Goal: Task Accomplishment & Management: Complete application form

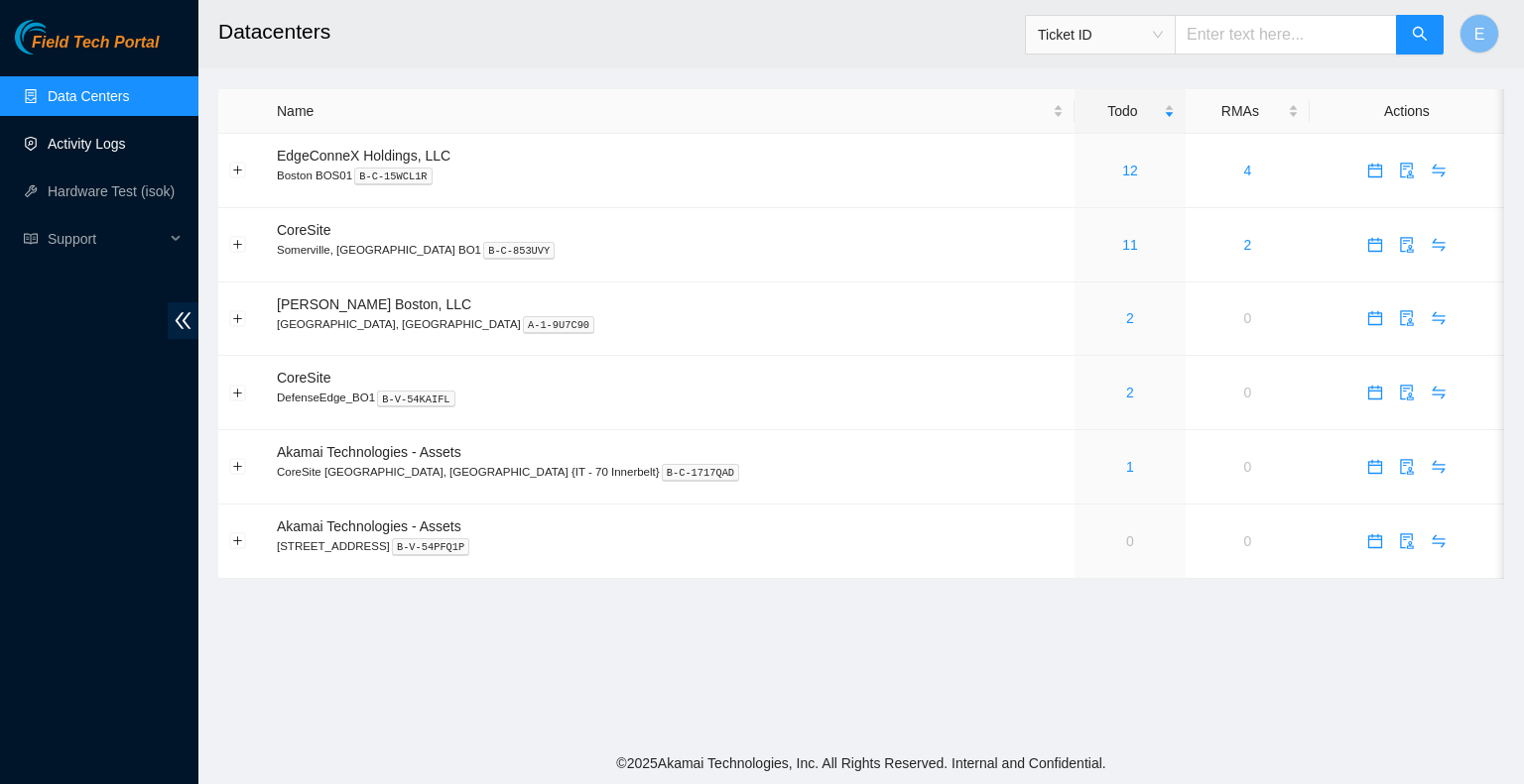
click at [103, 152] on link "Activity Logs" at bounding box center [87, 144] width 79 height 16
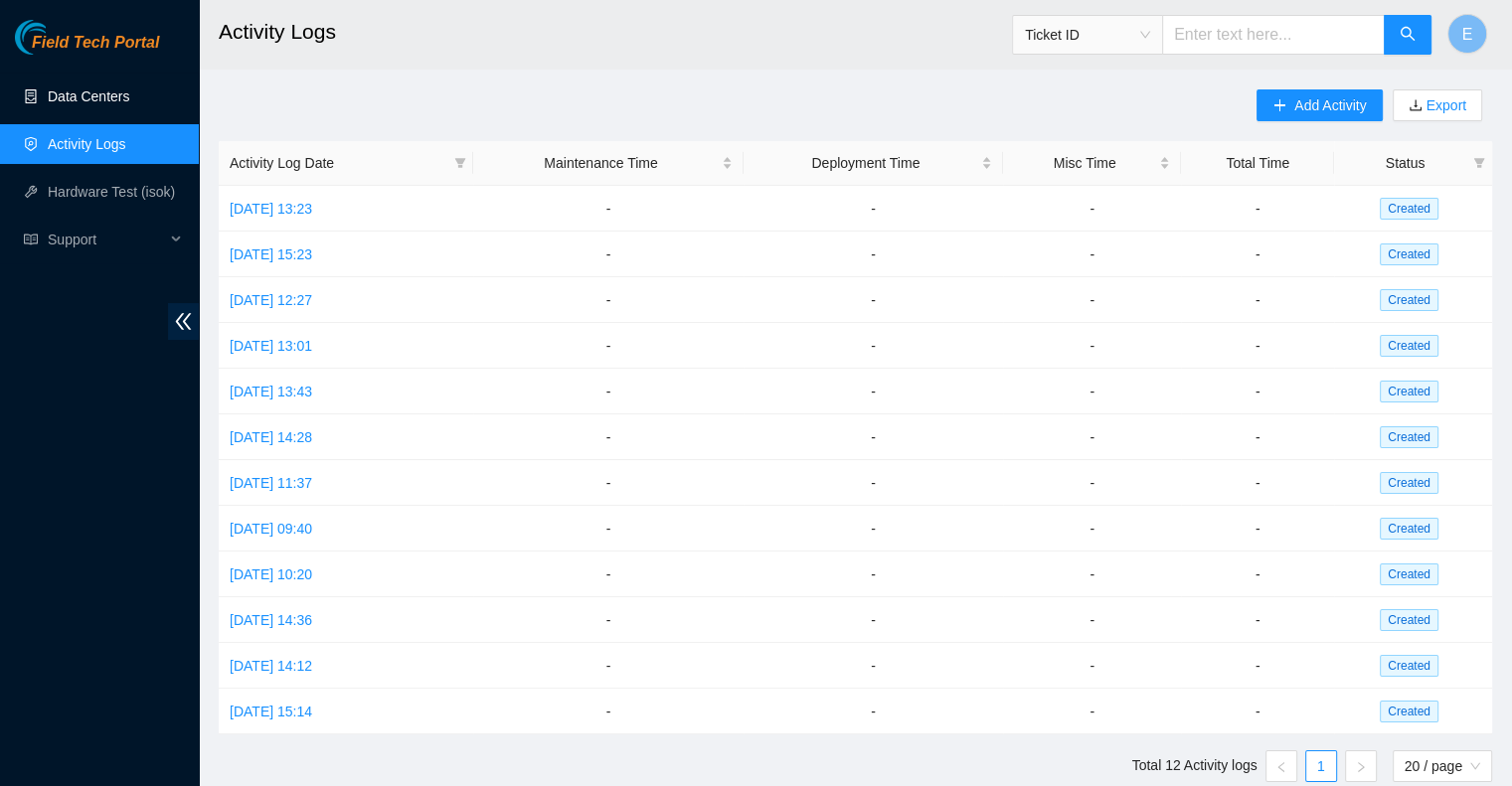
click at [106, 90] on link "Data Centers" at bounding box center [89, 96] width 82 height 16
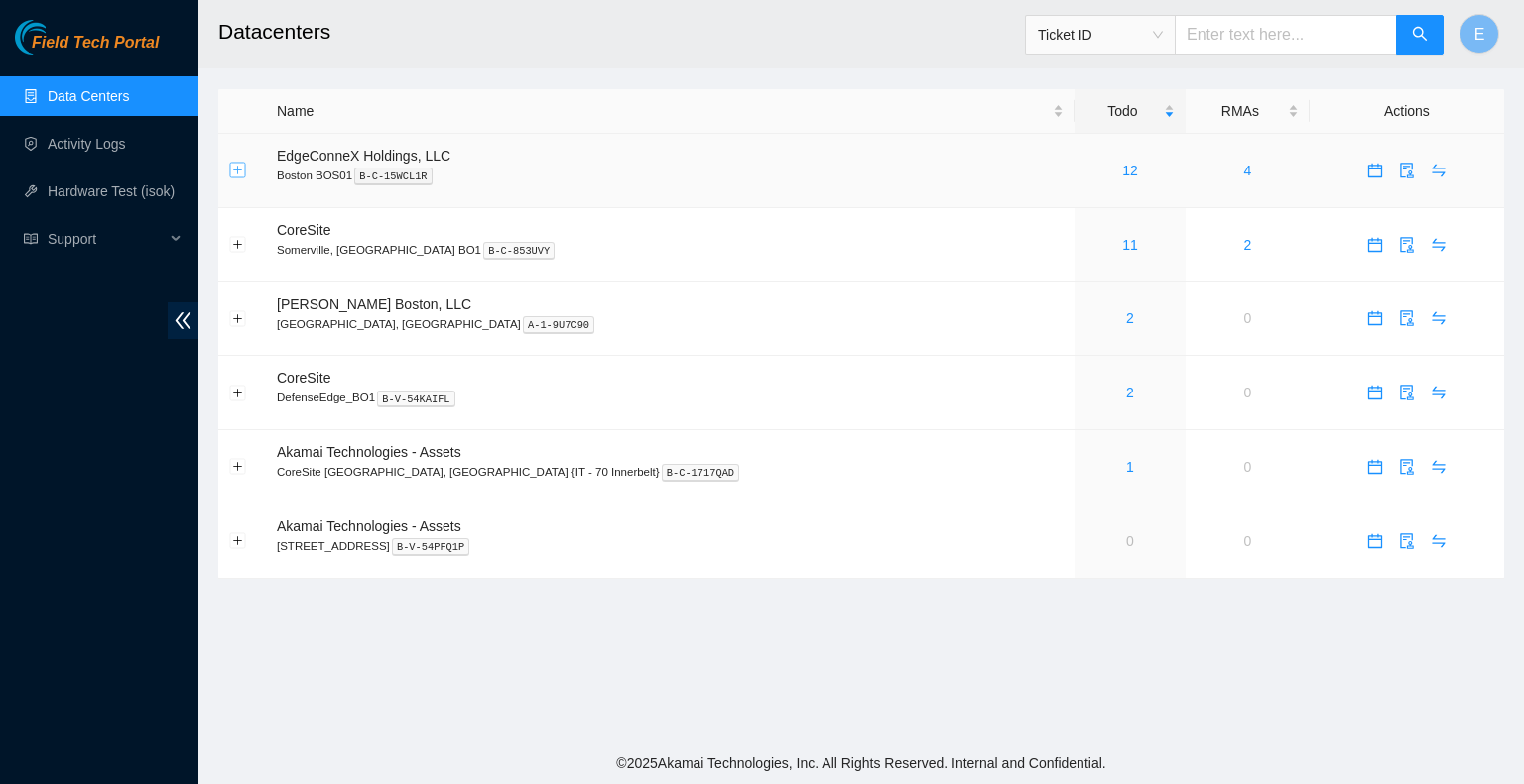
click at [241, 163] on button "Expand row" at bounding box center [239, 171] width 16 height 16
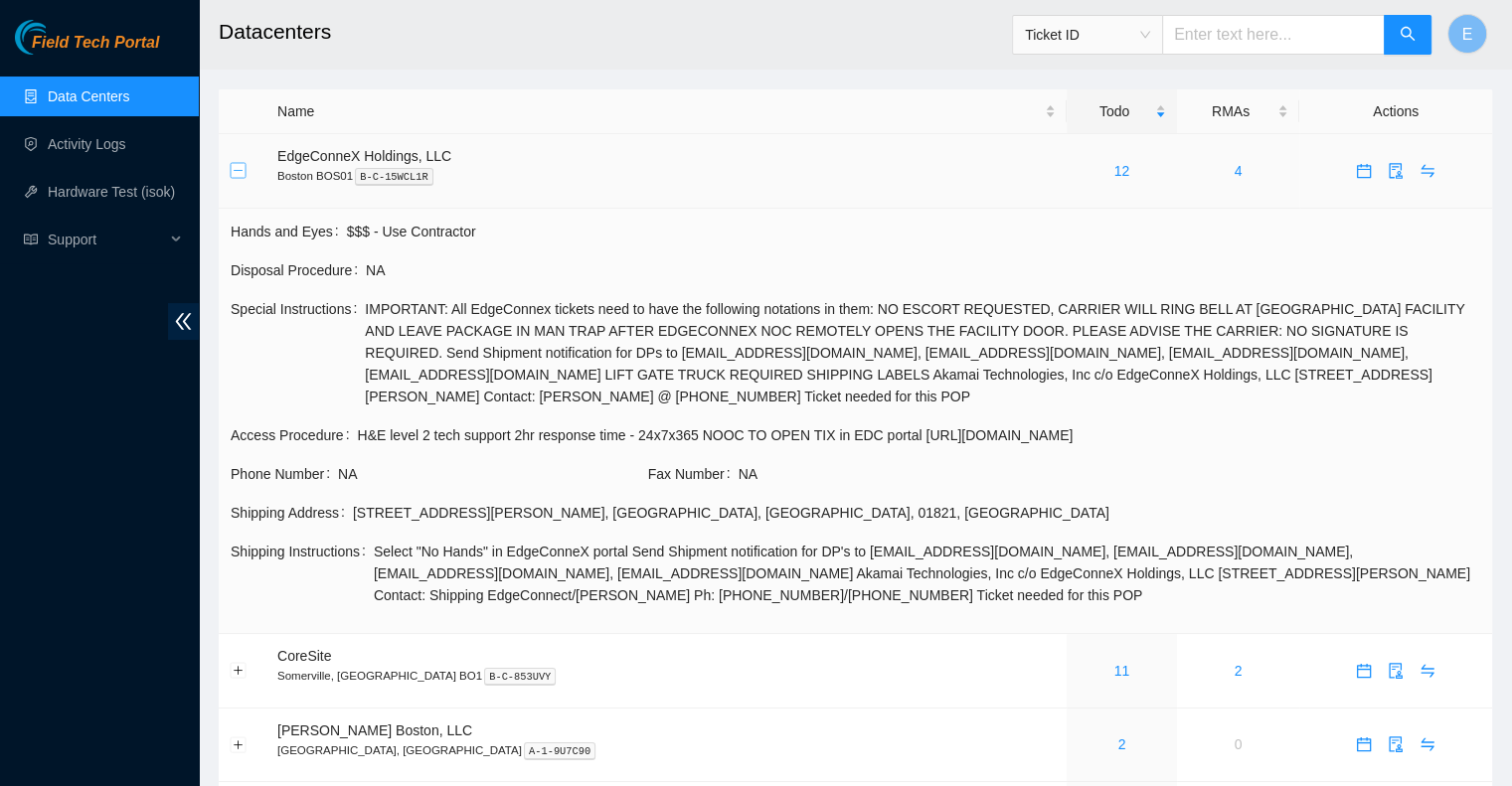
click at [241, 164] on button "Collapse row" at bounding box center [239, 171] width 16 height 16
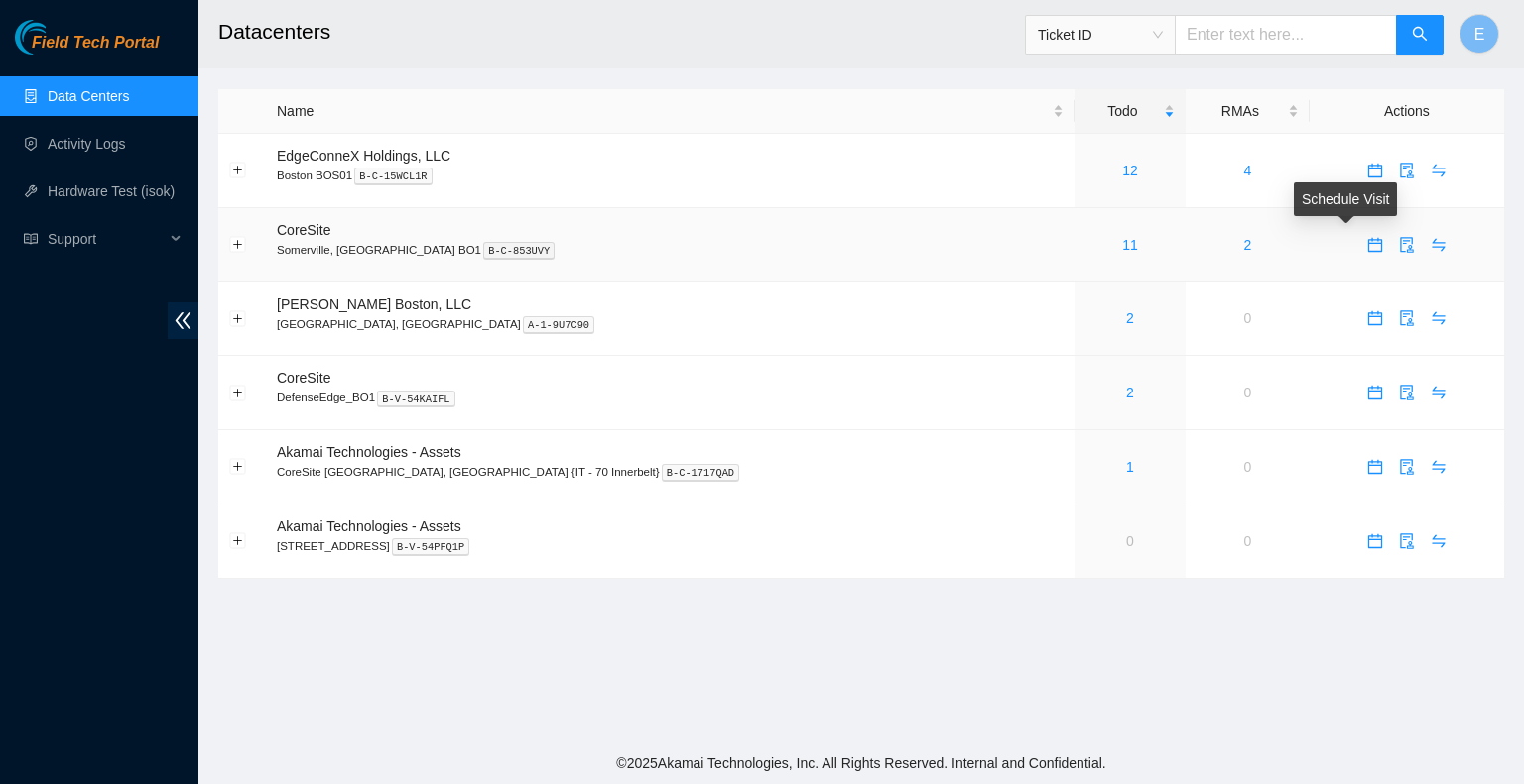
click at [1367, 249] on icon "calendar" at bounding box center [1375, 245] width 16 height 16
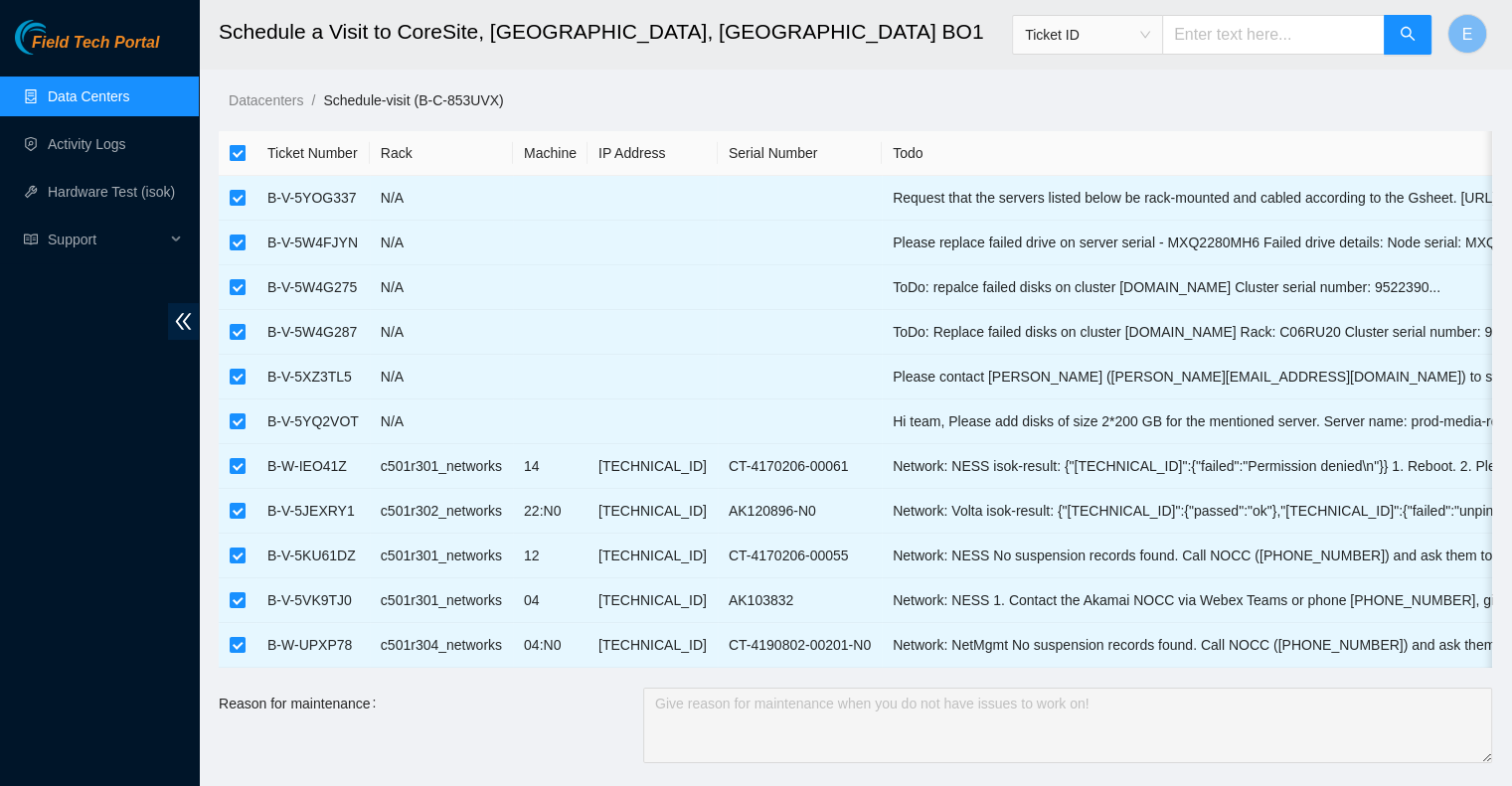
click at [232, 152] on input "checkbox" at bounding box center [238, 153] width 16 height 16
checkbox input "false"
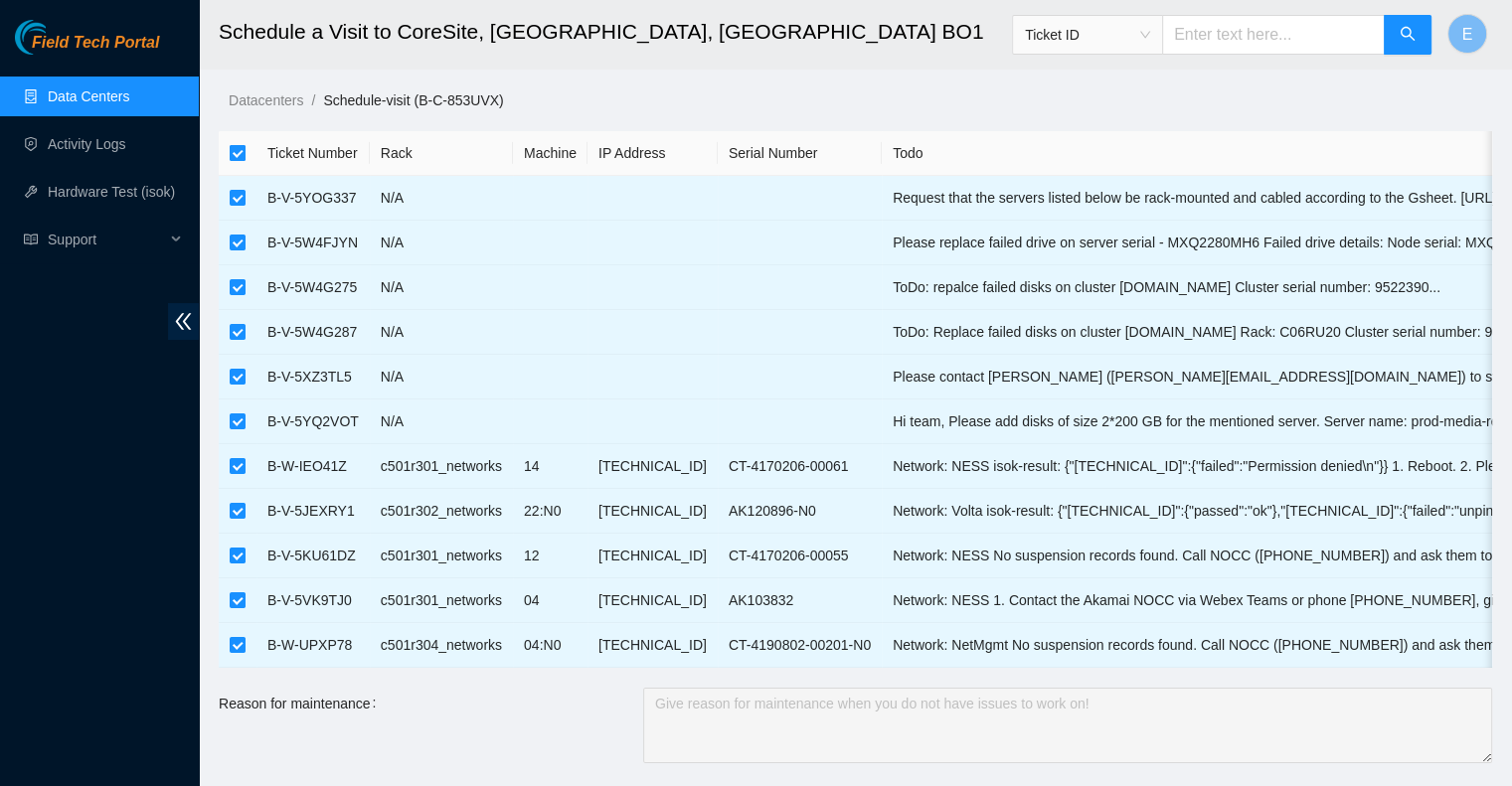
checkbox input "false"
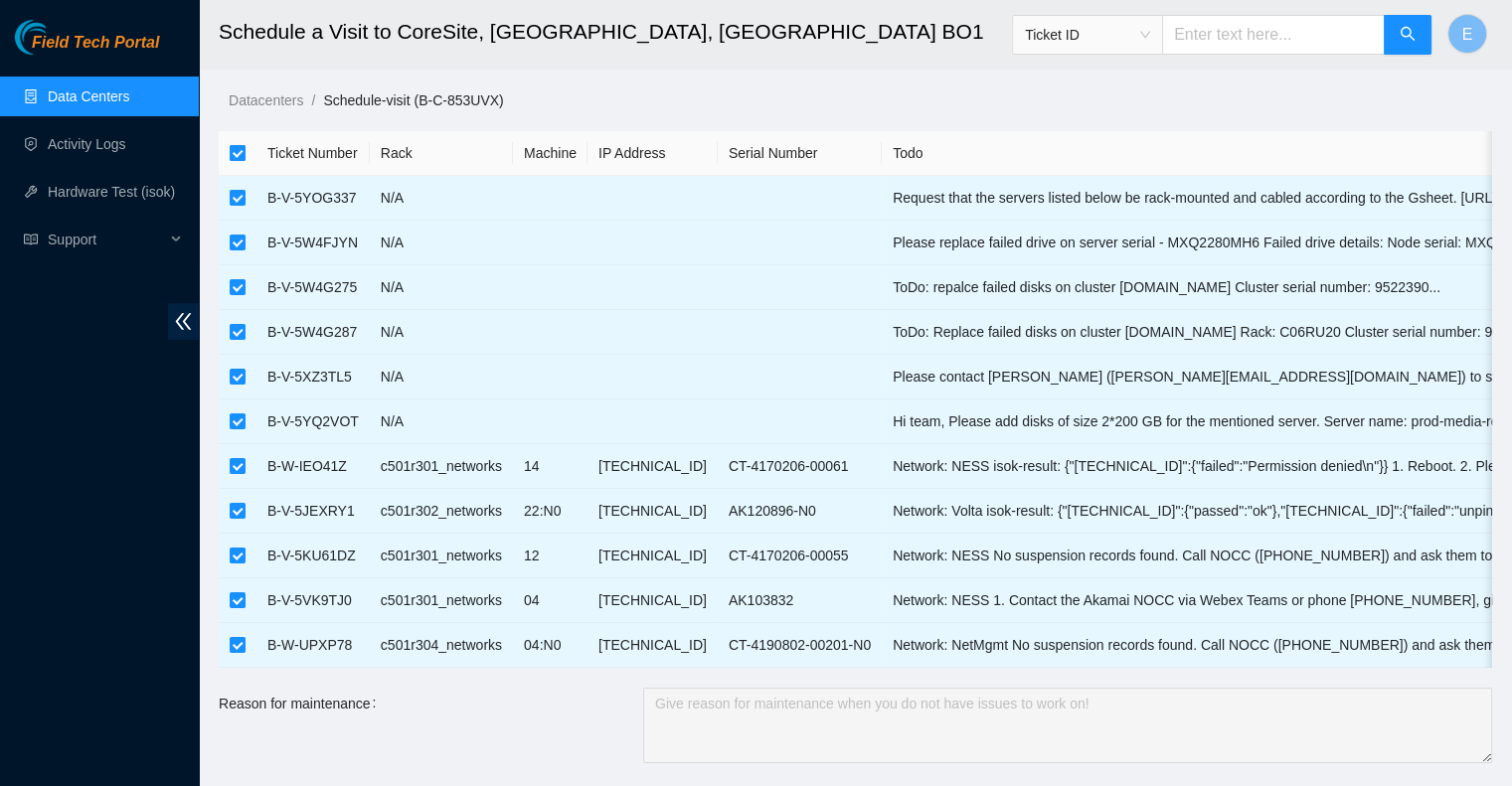
checkbox input "false"
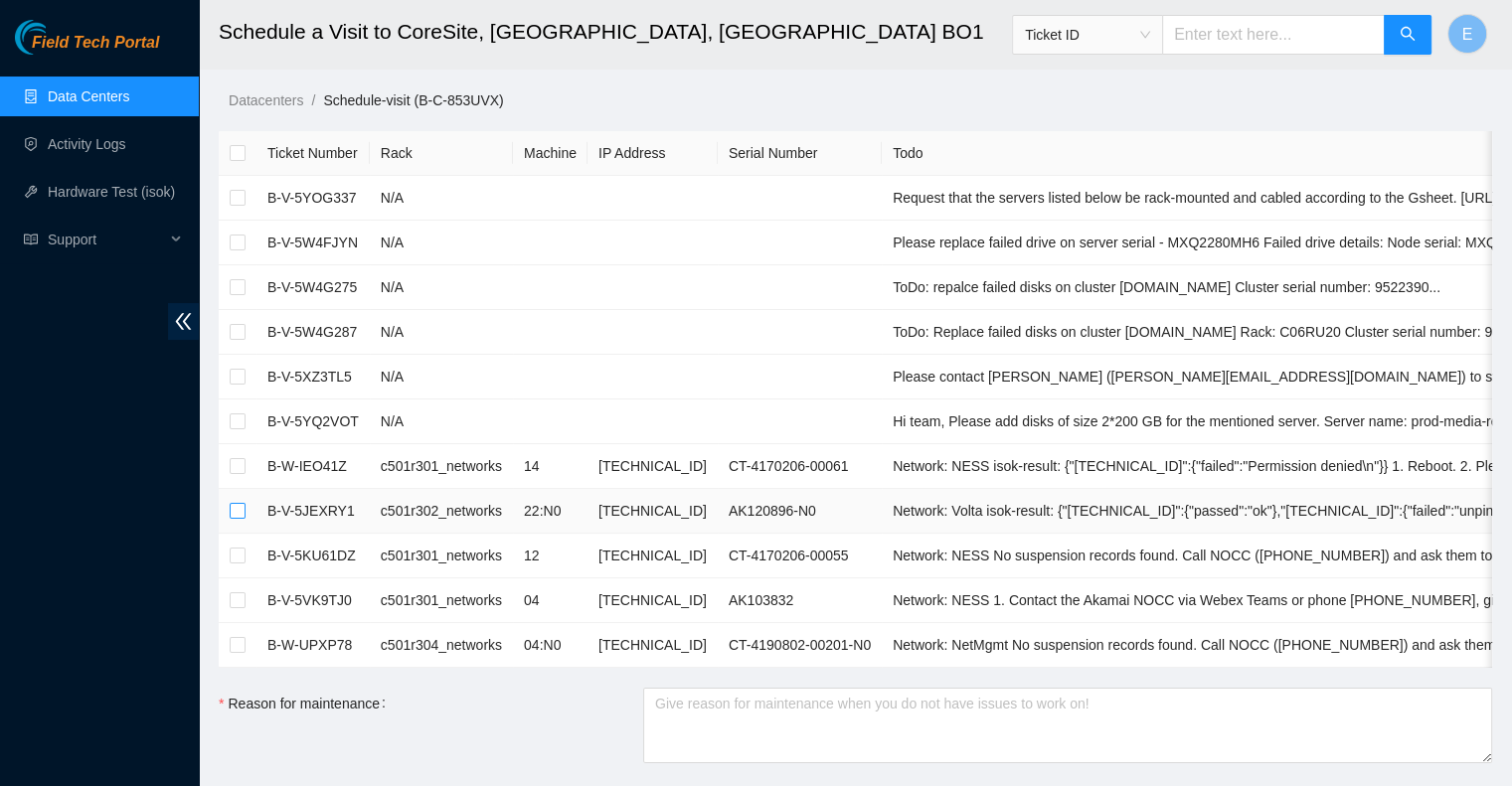
click at [242, 508] on input "checkbox" at bounding box center [238, 511] width 16 height 16
checkbox input "true"
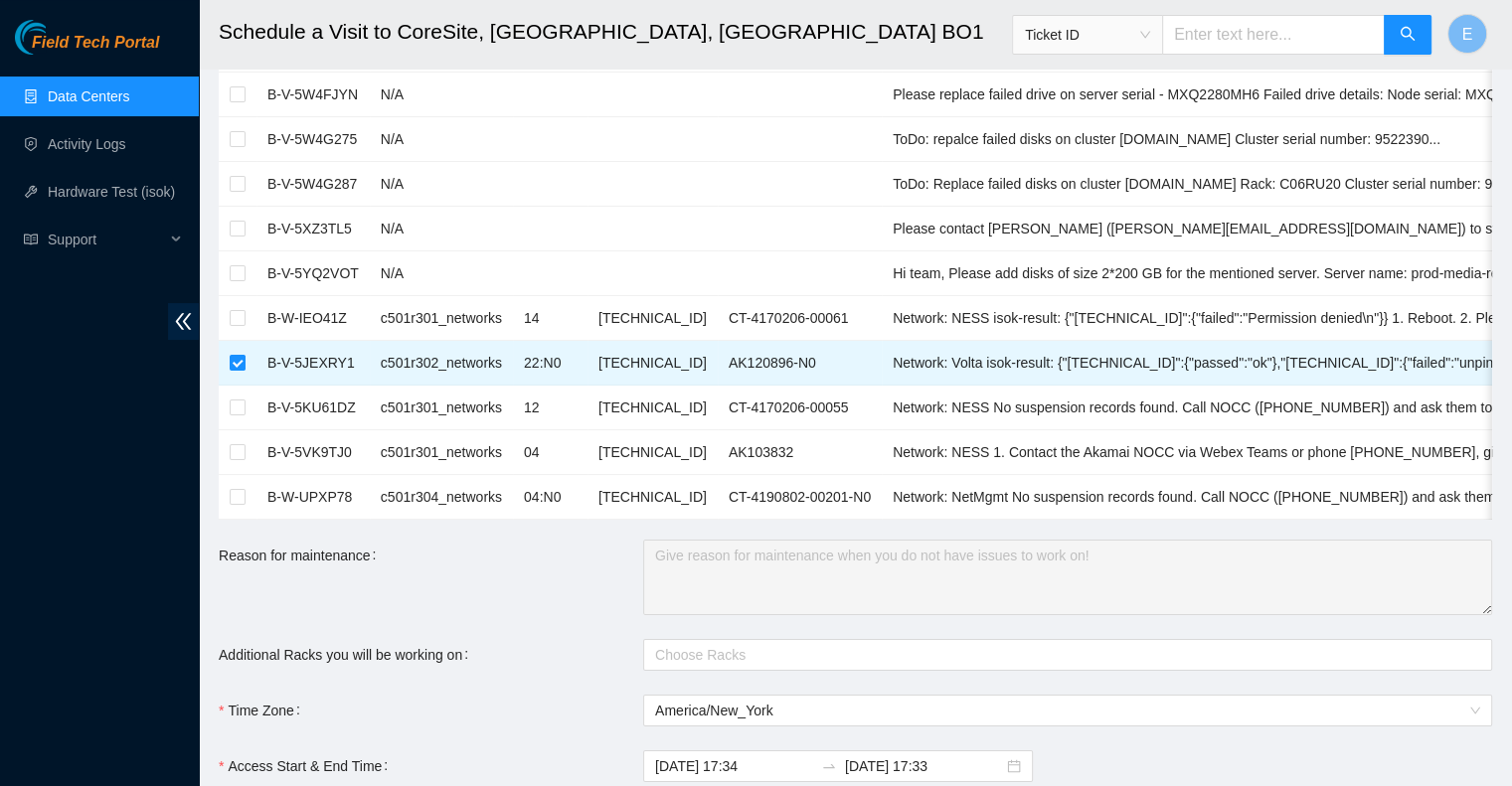
scroll to position [398, 0]
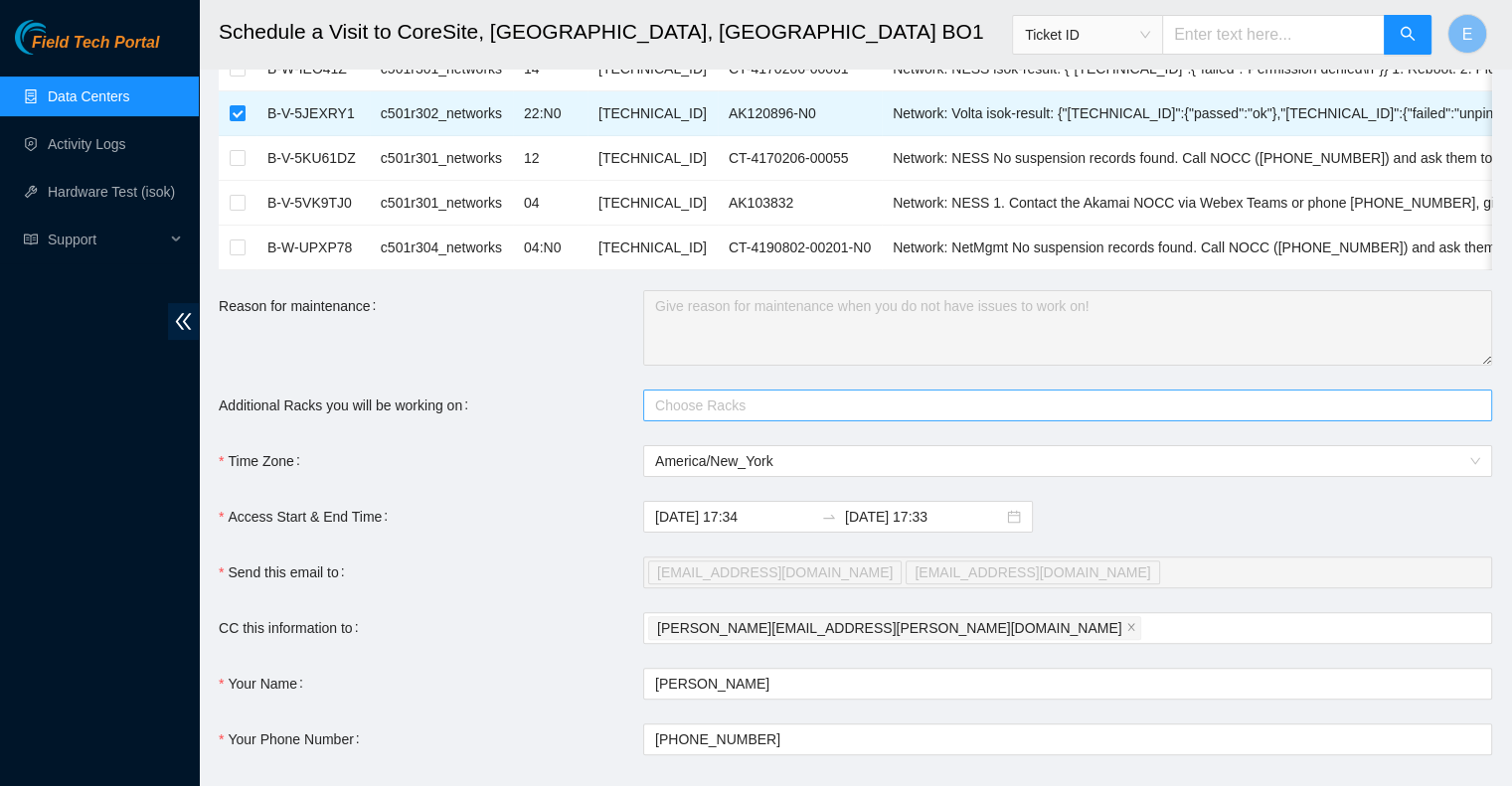
click at [696, 417] on div at bounding box center [1057, 406] width 819 height 24
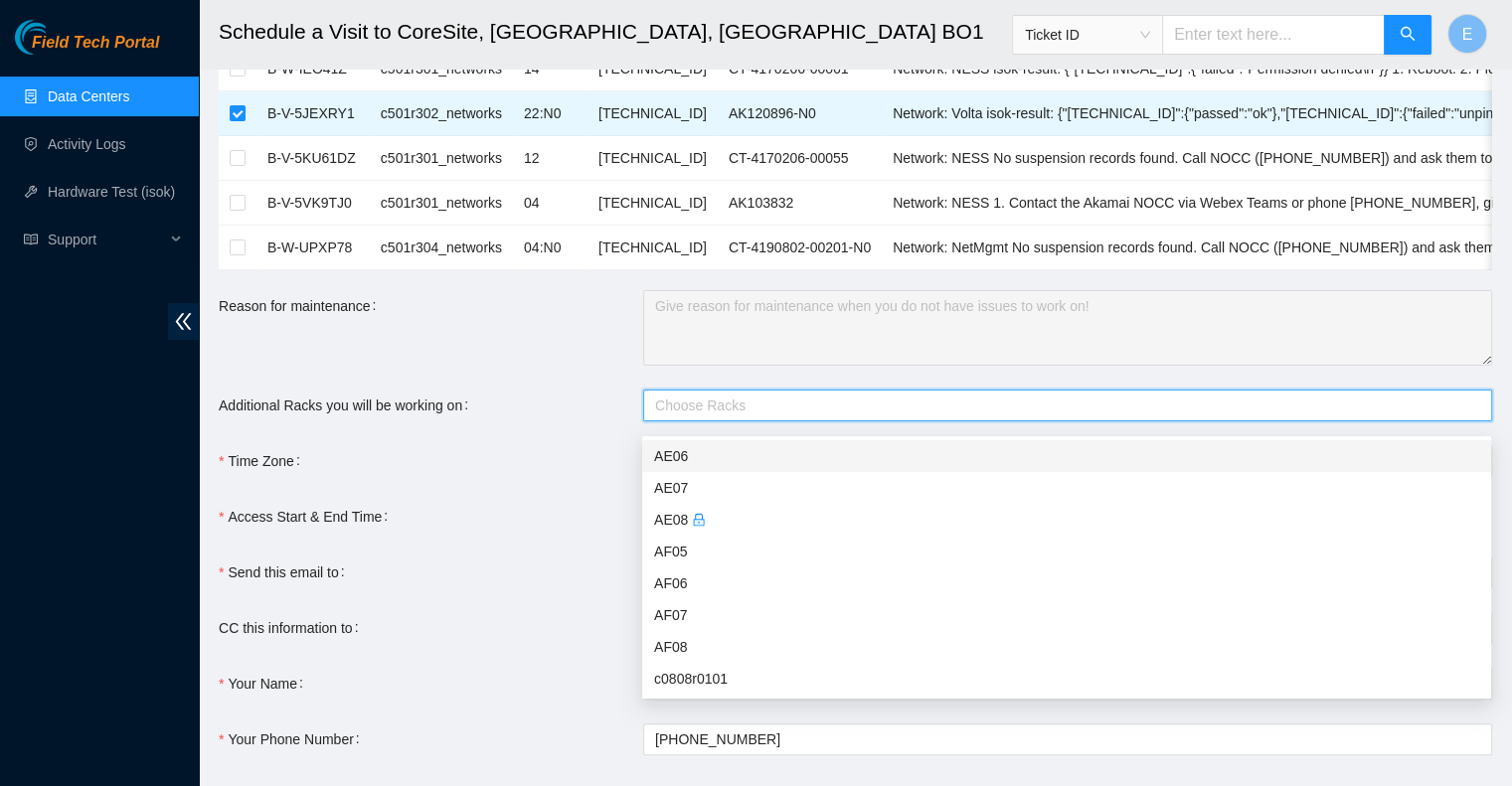
click at [575, 418] on div "Additional Racks you will be working on" at bounding box center [431, 406] width 424 height 32
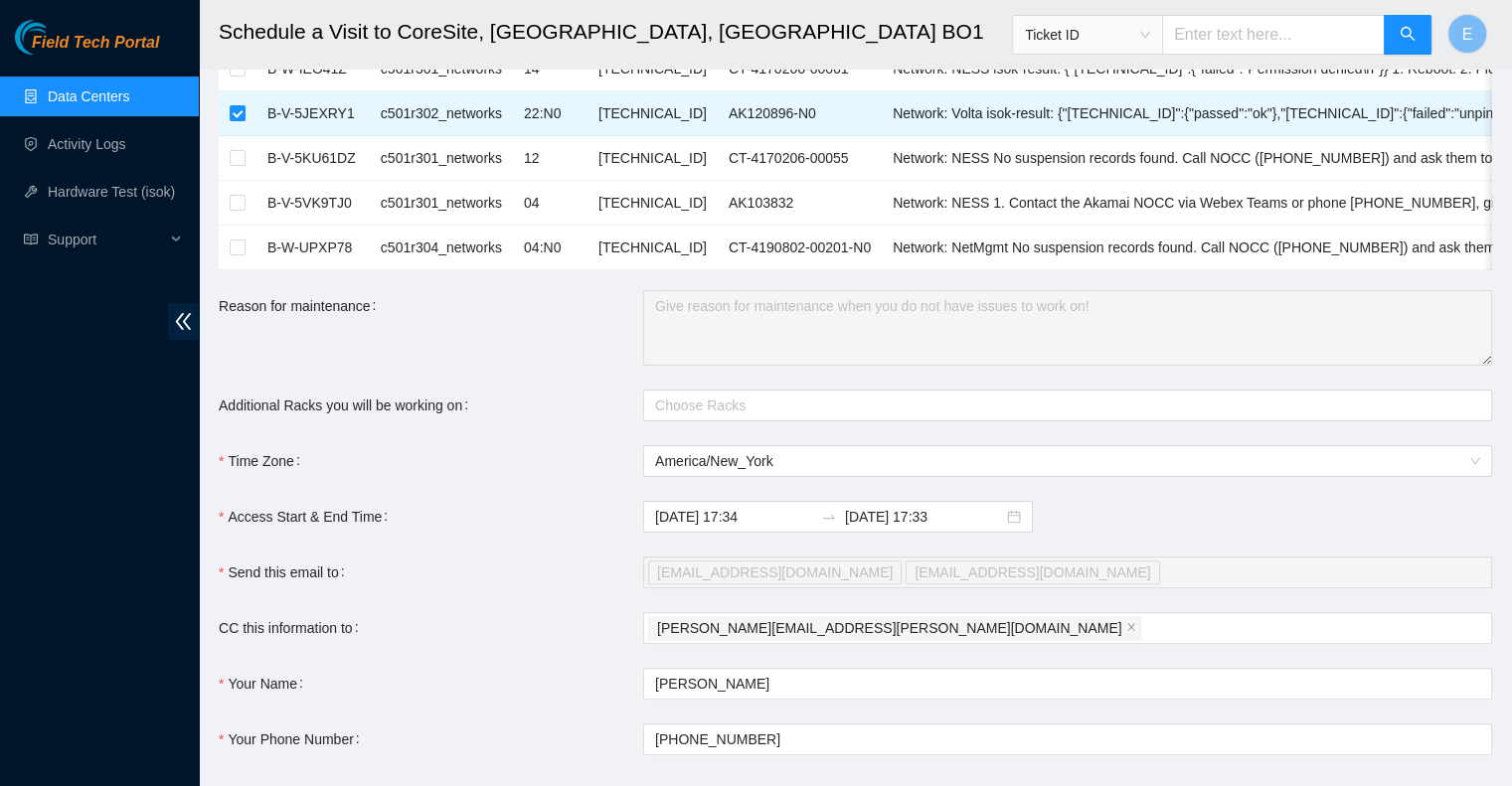
click at [635, 412] on div "Additional Racks you will be working on" at bounding box center [431, 406] width 424 height 32
click at [680, 416] on div at bounding box center [1057, 406] width 819 height 24
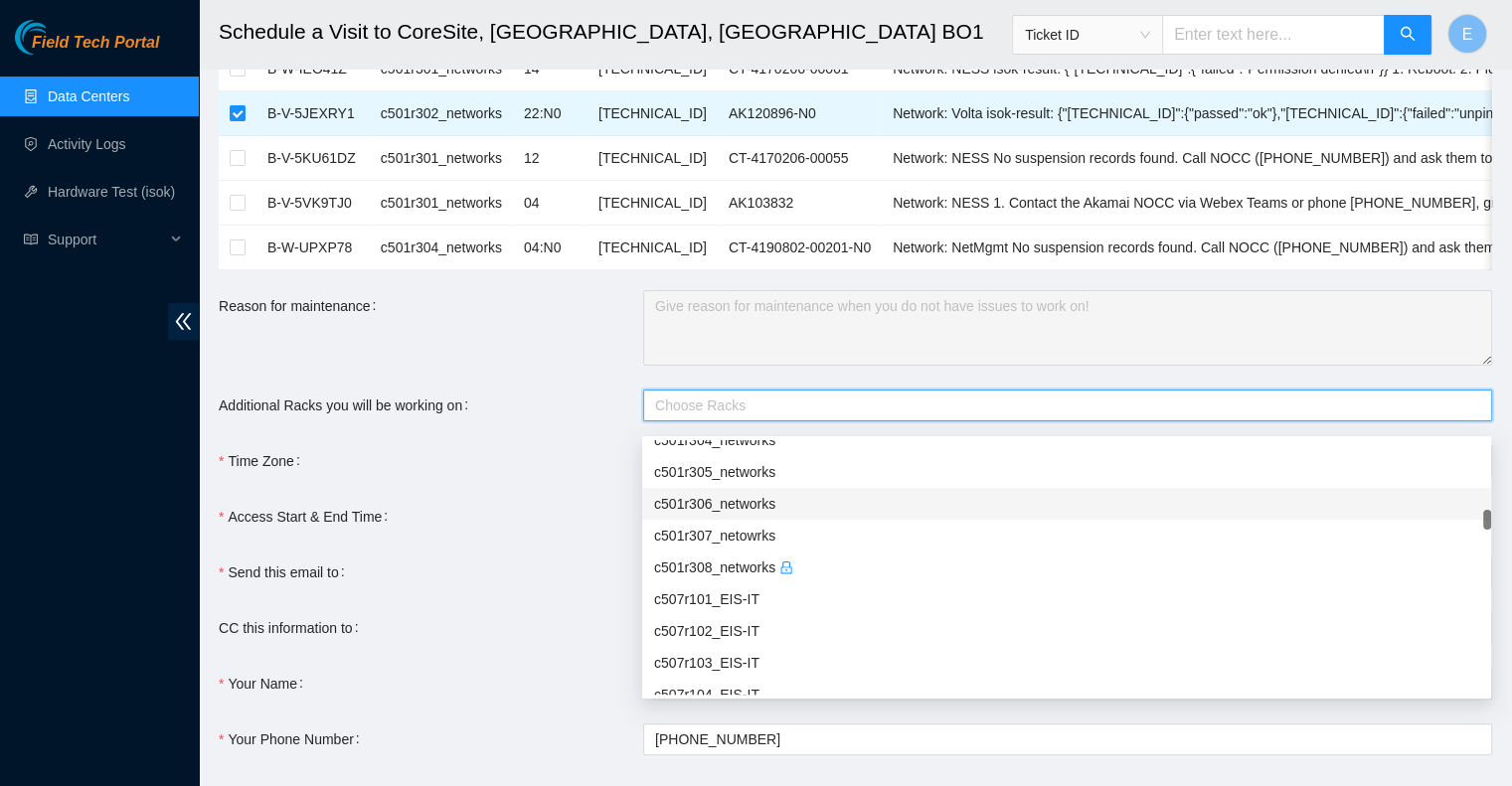
scroll to position [1093, 0]
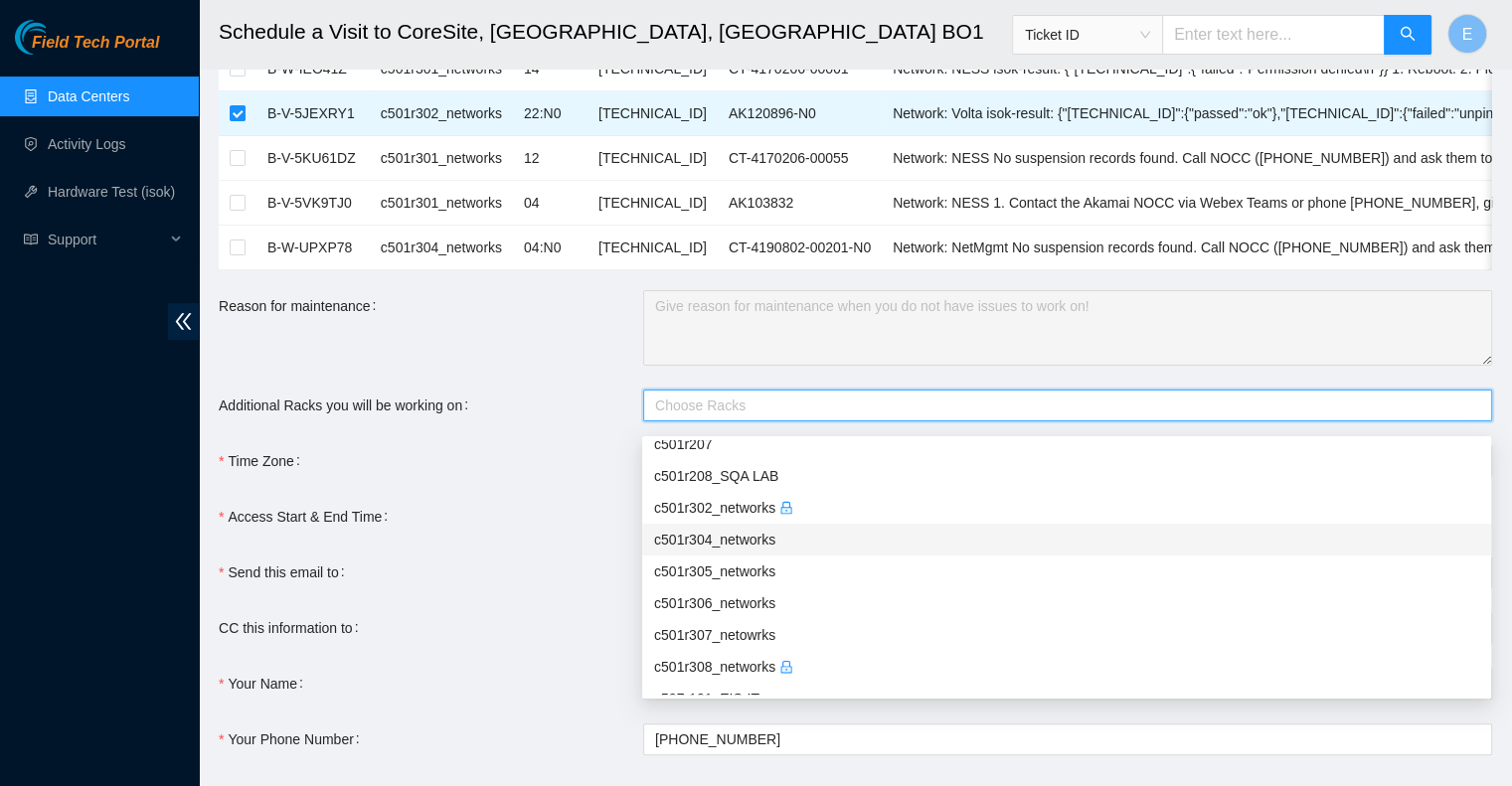
click at [521, 531] on div "Access Start & End Time" at bounding box center [431, 517] width 424 height 32
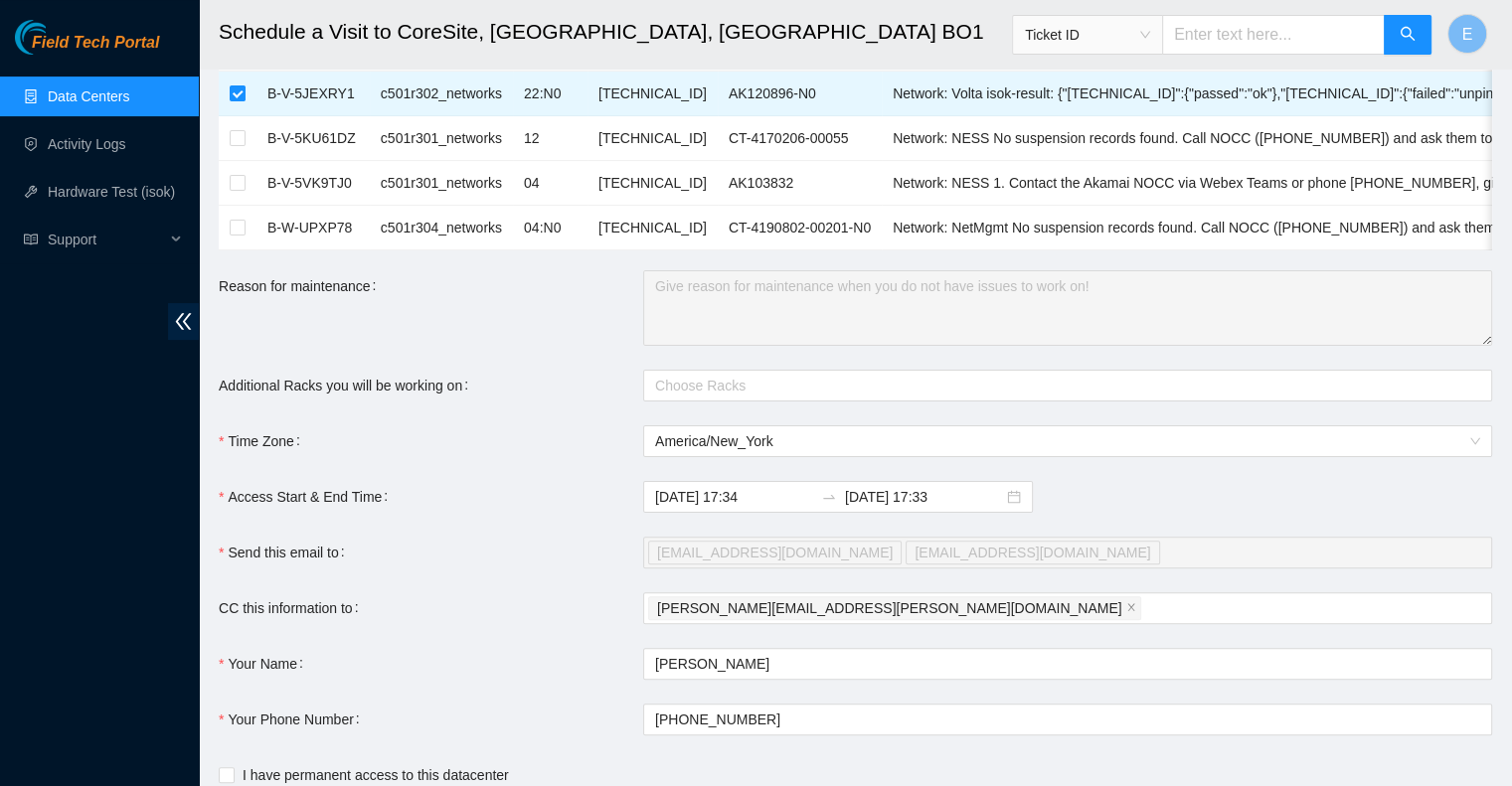
scroll to position [497, 0]
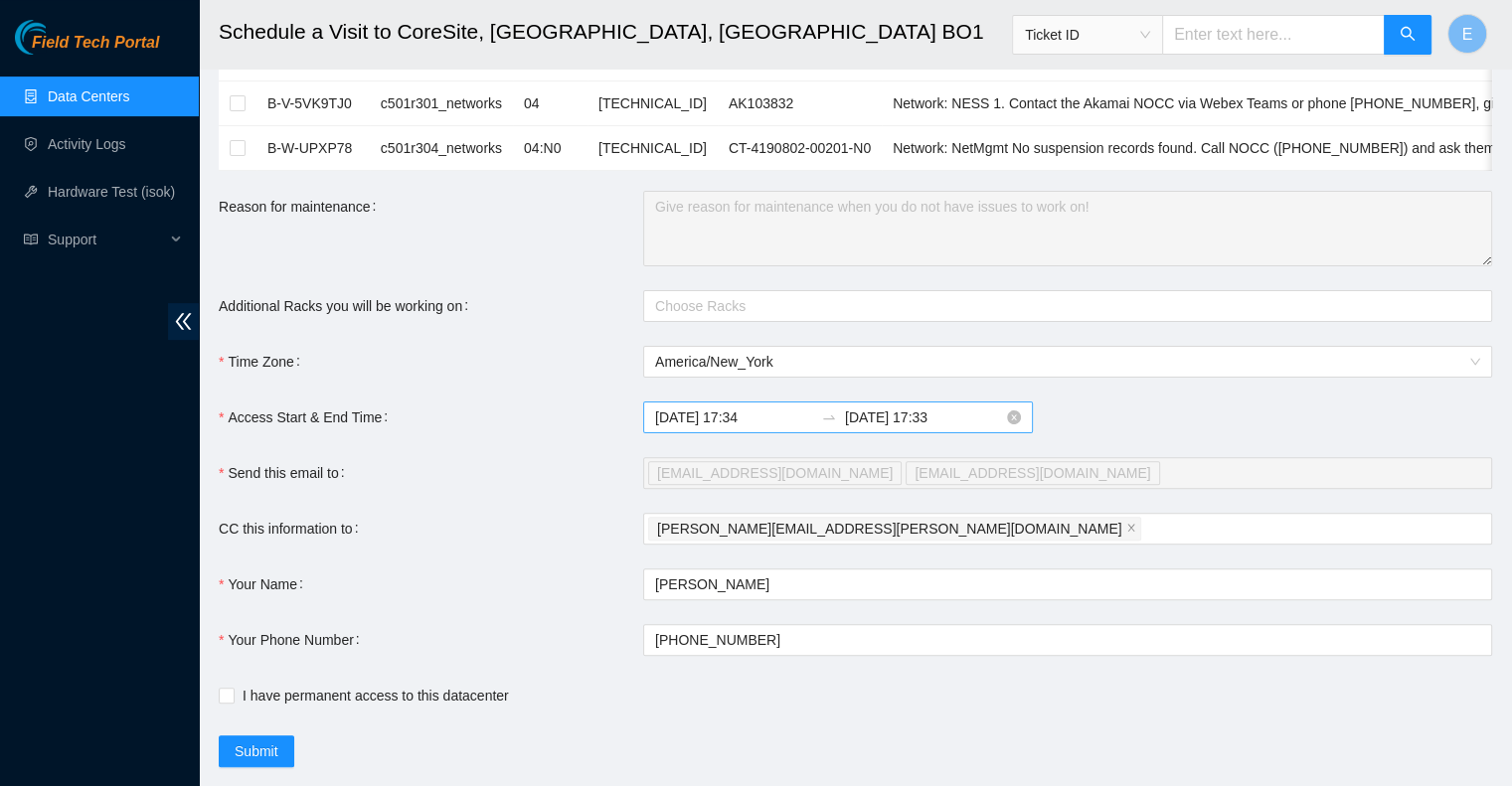
click at [716, 428] on input "[DATE] 17:34" at bounding box center [734, 418] width 158 height 22
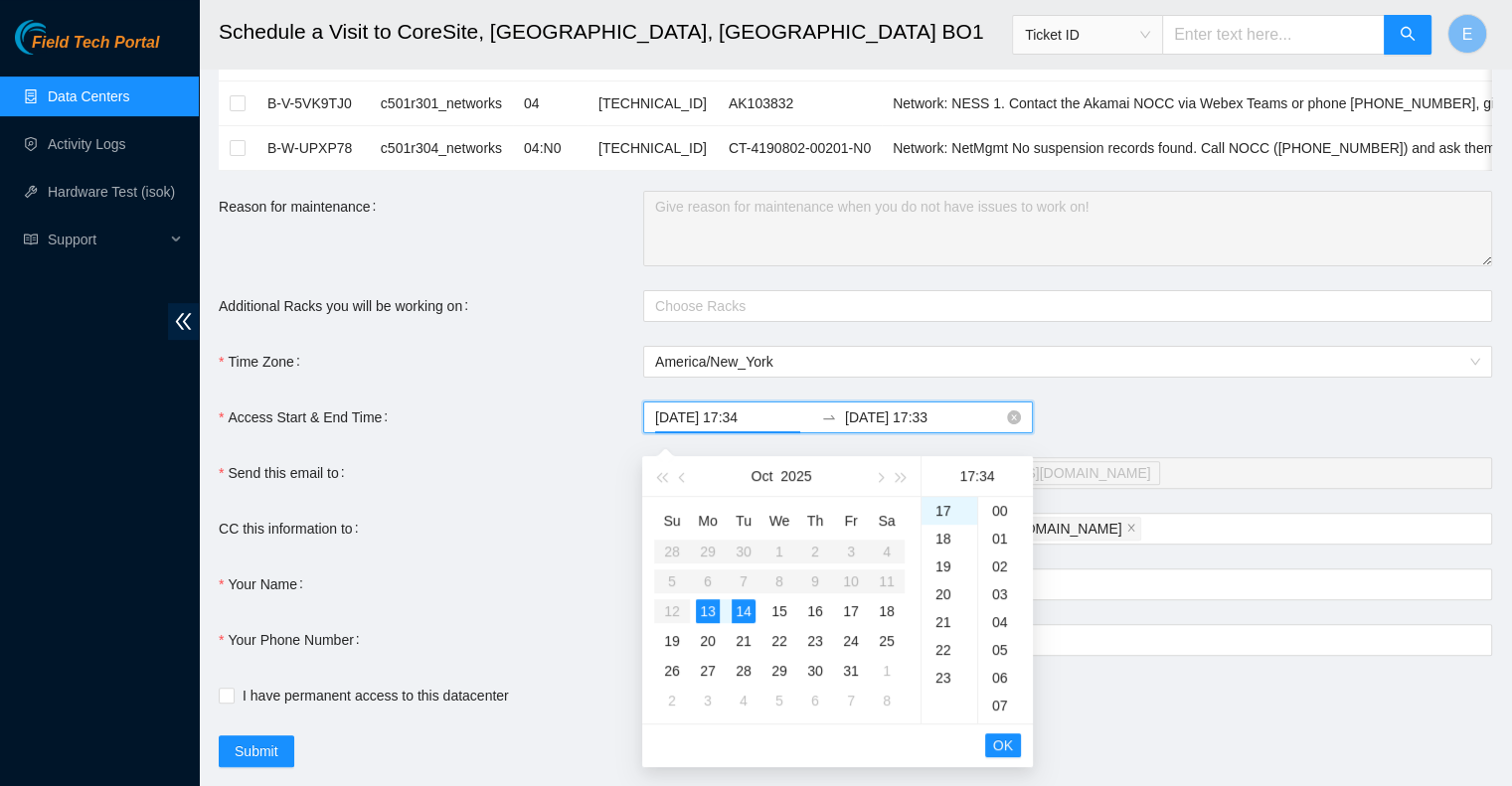
scroll to position [946, 0]
click at [778, 613] on div "15" at bounding box center [779, 611] width 24 height 24
click at [947, 664] on div "09" at bounding box center [949, 662] width 56 height 28
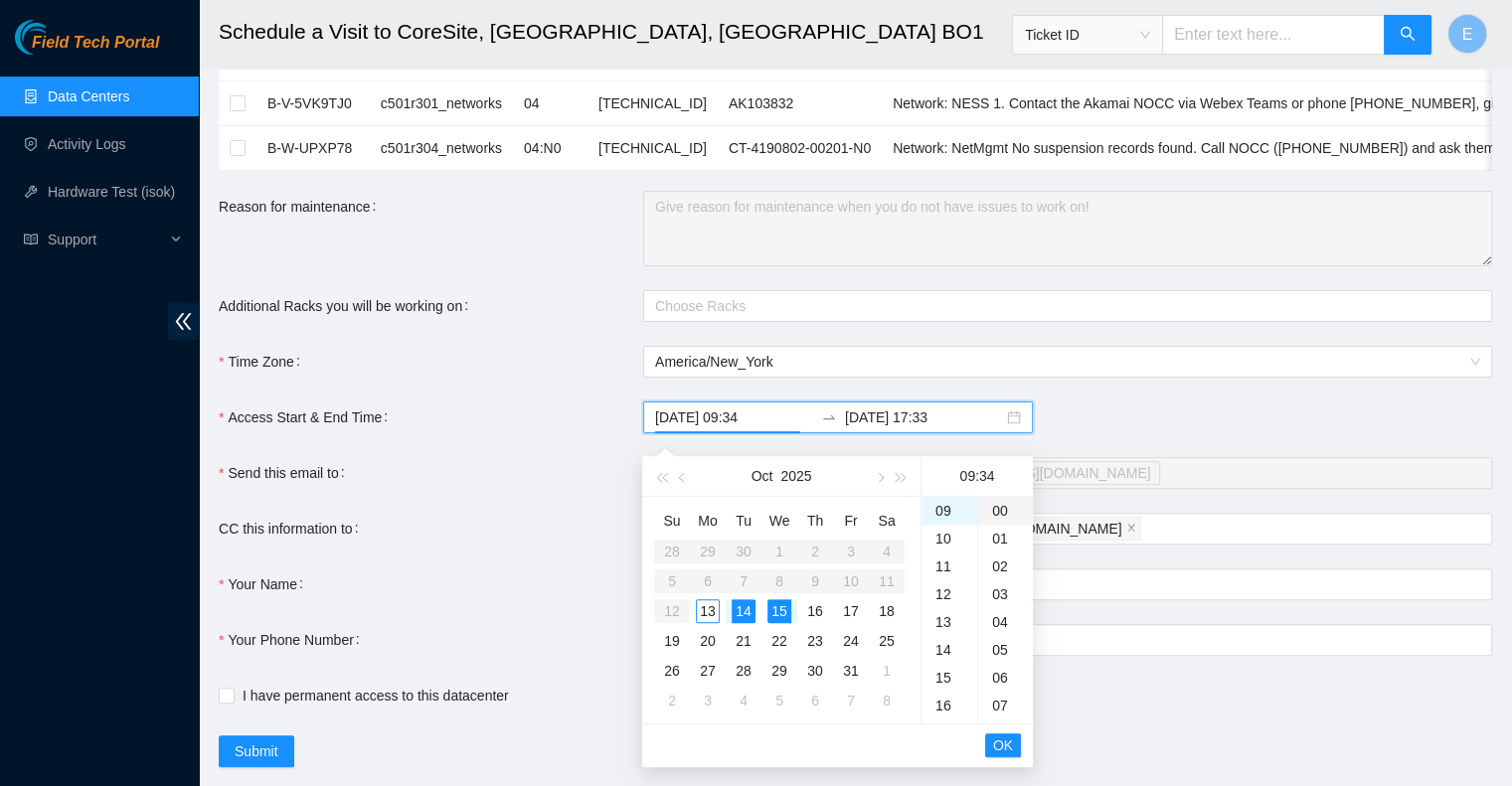
click at [994, 509] on div "00" at bounding box center [1005, 511] width 55 height 28
click at [782, 609] on div "15" at bounding box center [779, 611] width 24 height 24
type input "[DATE] 09:00"
click at [890, 428] on input "[DATE] 17:33" at bounding box center [924, 418] width 158 height 22
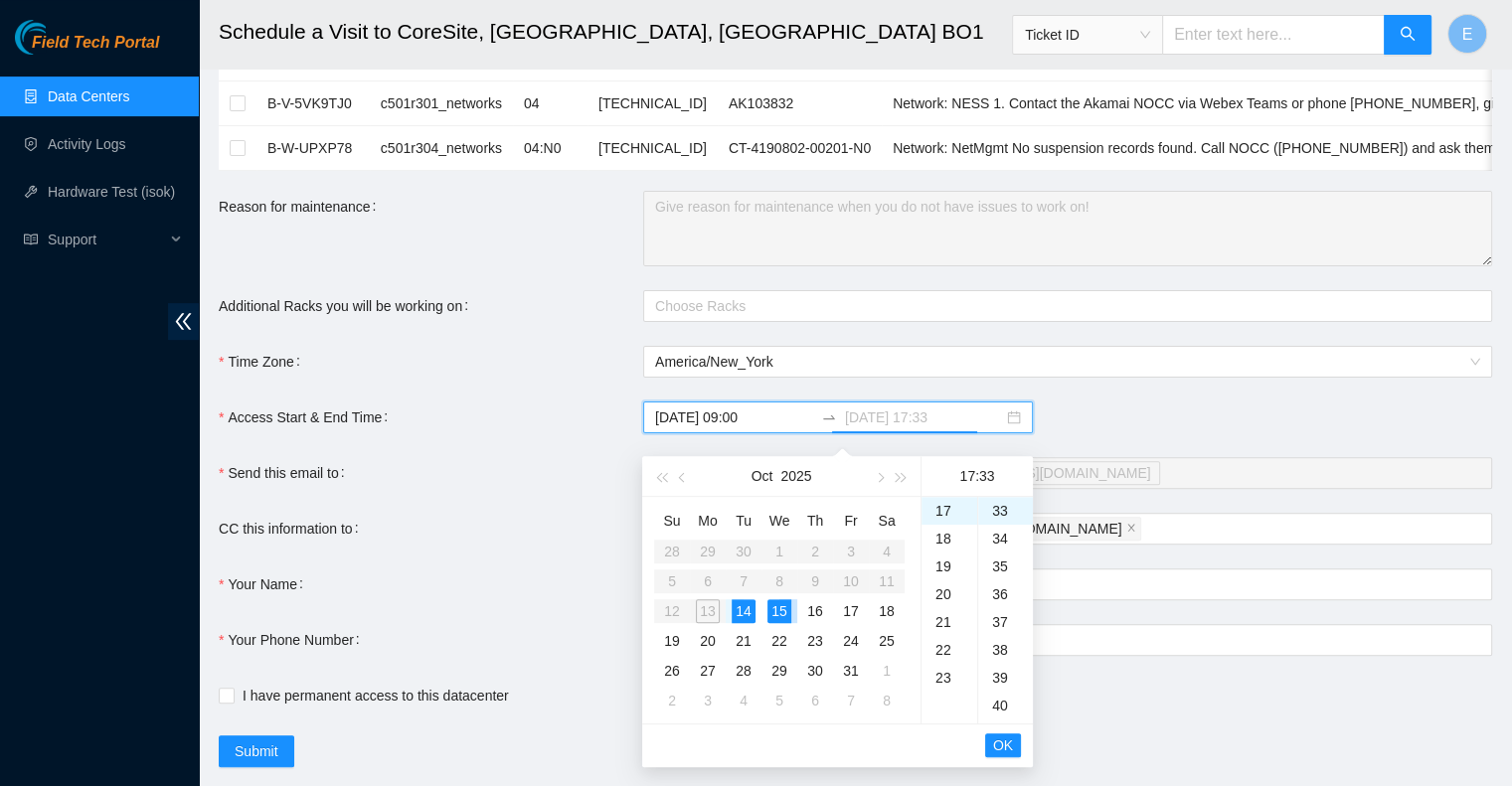
click at [782, 610] on div "15" at bounding box center [779, 611] width 24 height 24
click at [1005, 513] on div "00" at bounding box center [1005, 511] width 55 height 28
type input "[DATE] 17:00"
type input "[DATE] 17:34"
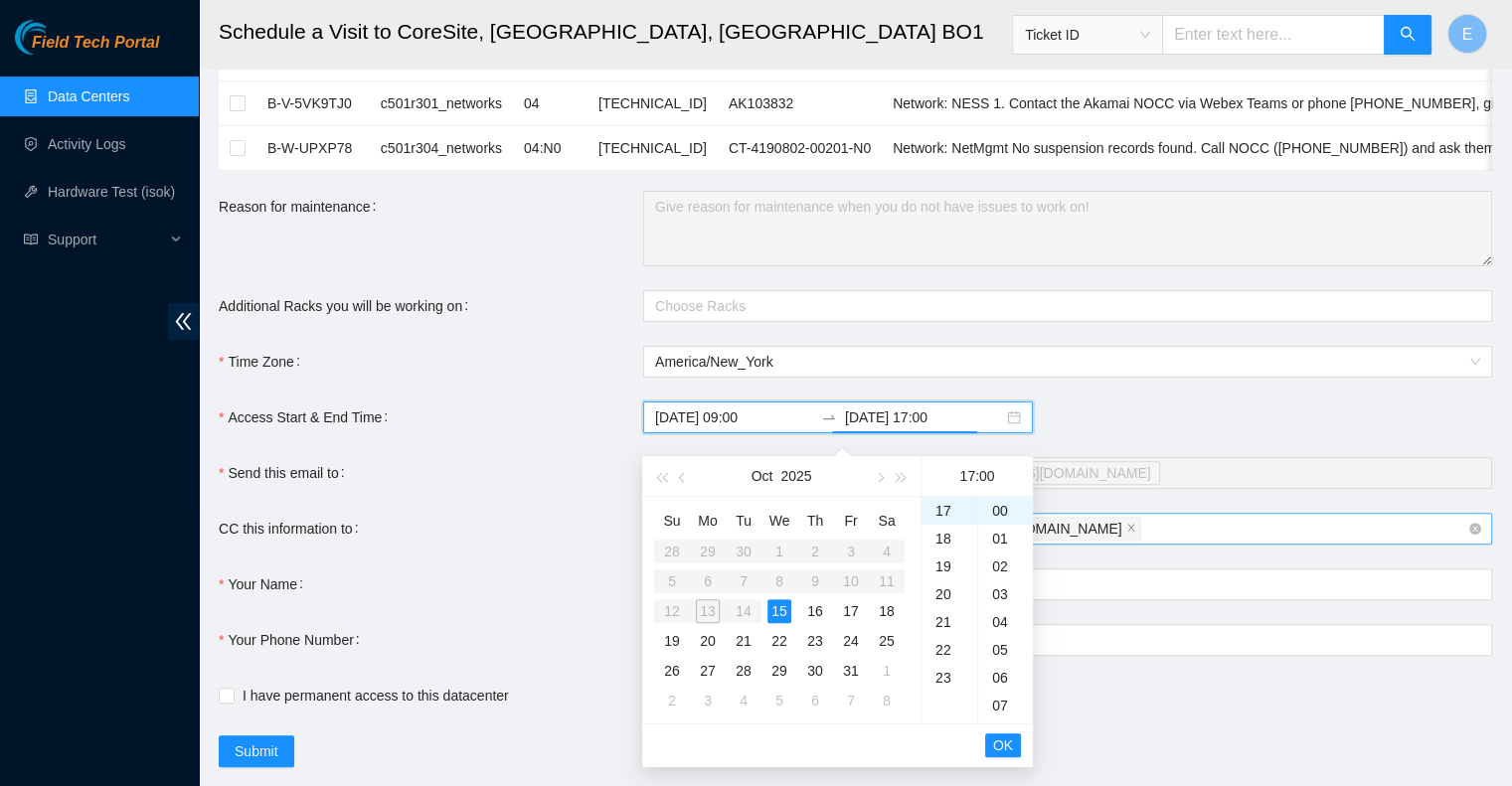
type input "[DATE] 17:33"
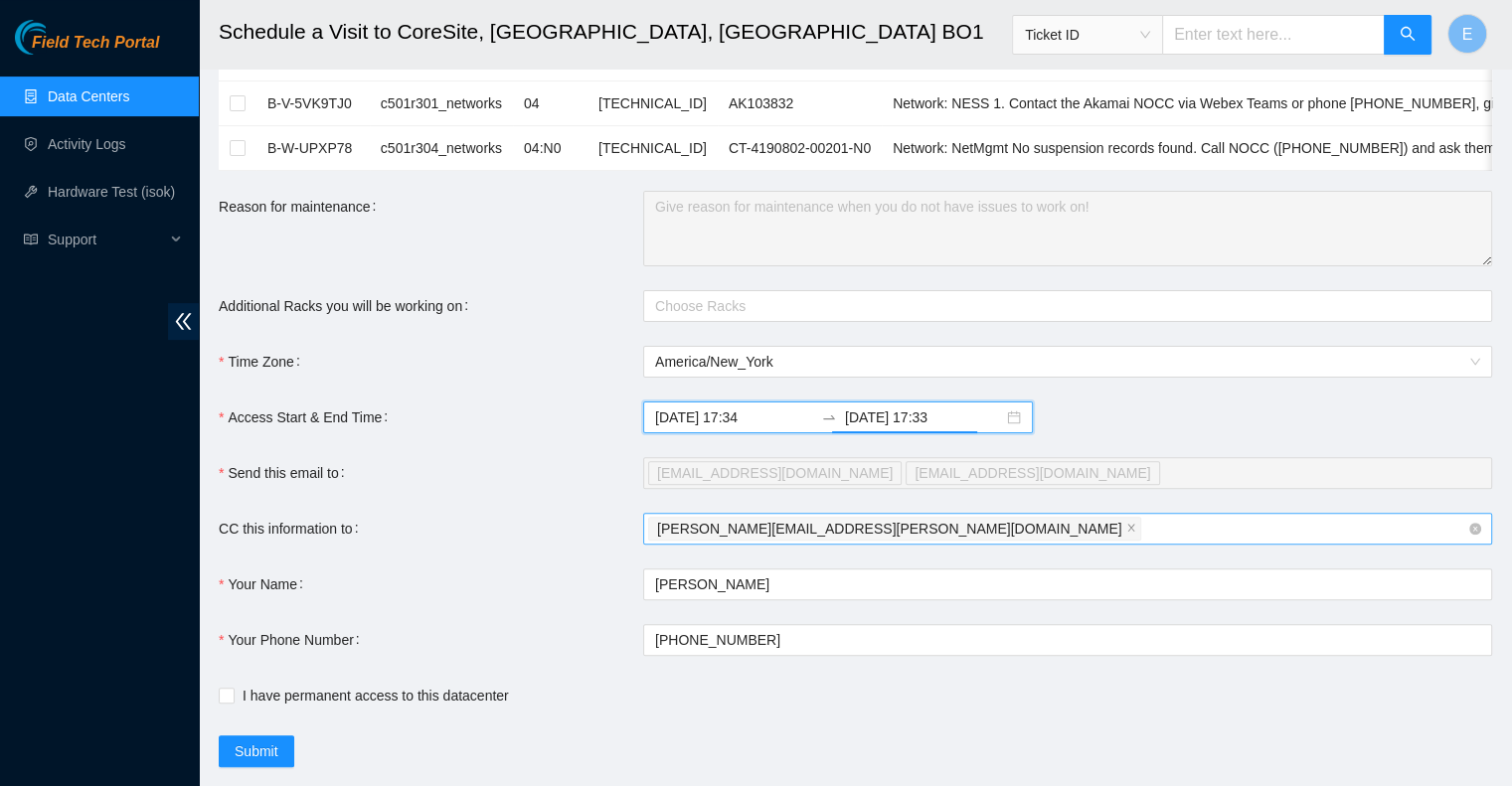
click at [1157, 543] on div "[PERSON_NAME][EMAIL_ADDRESS][PERSON_NAME][DOMAIN_NAME]" at bounding box center [1057, 529] width 819 height 28
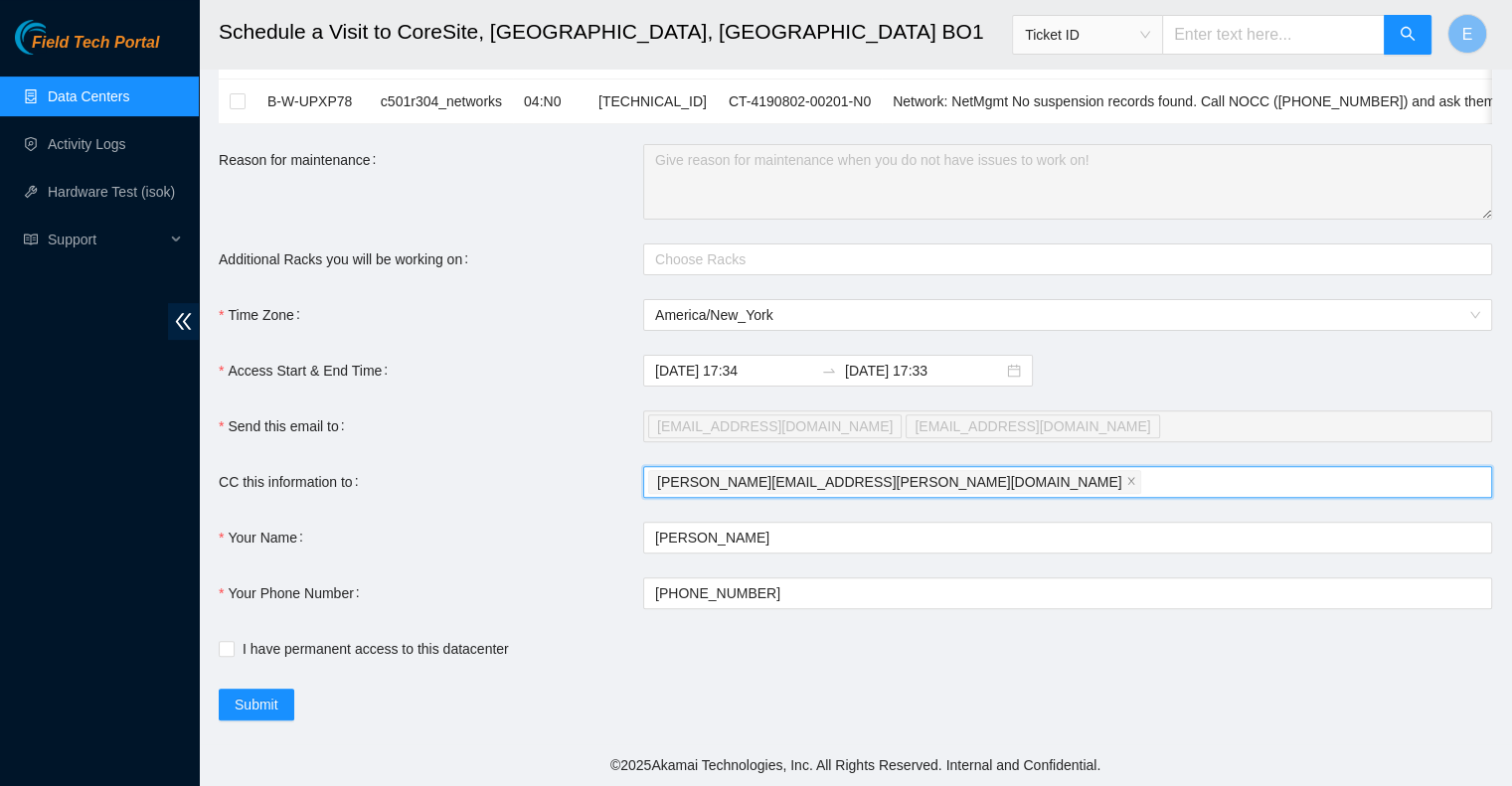
scroll to position [556, 0]
click at [437, 659] on span "I have permanent access to this datacenter" at bounding box center [376, 649] width 282 height 22
click at [233, 655] on input "I have permanent access to this datacenter" at bounding box center [226, 648] width 14 height 14
checkbox input "true"
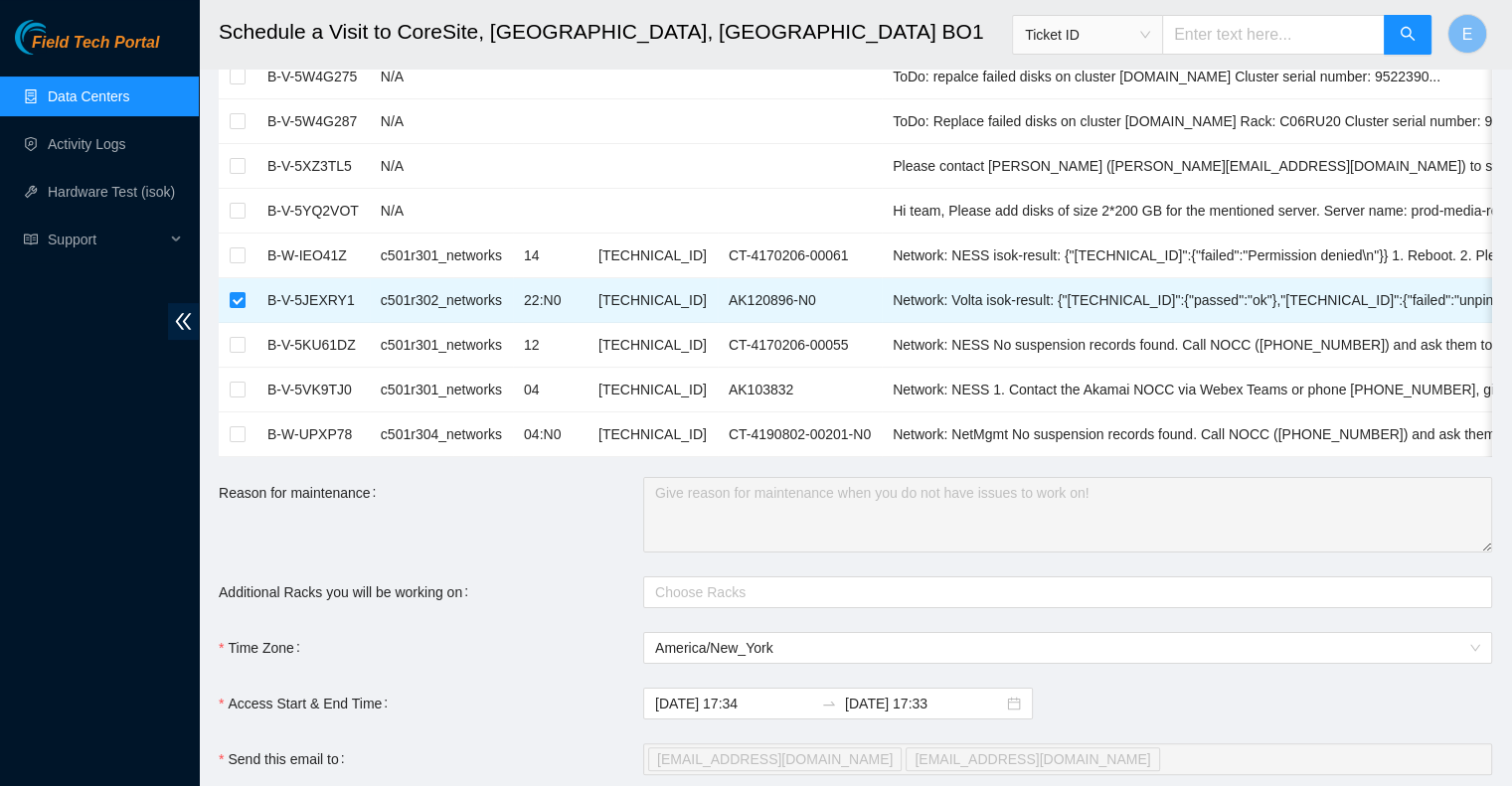
scroll to position [257, 0]
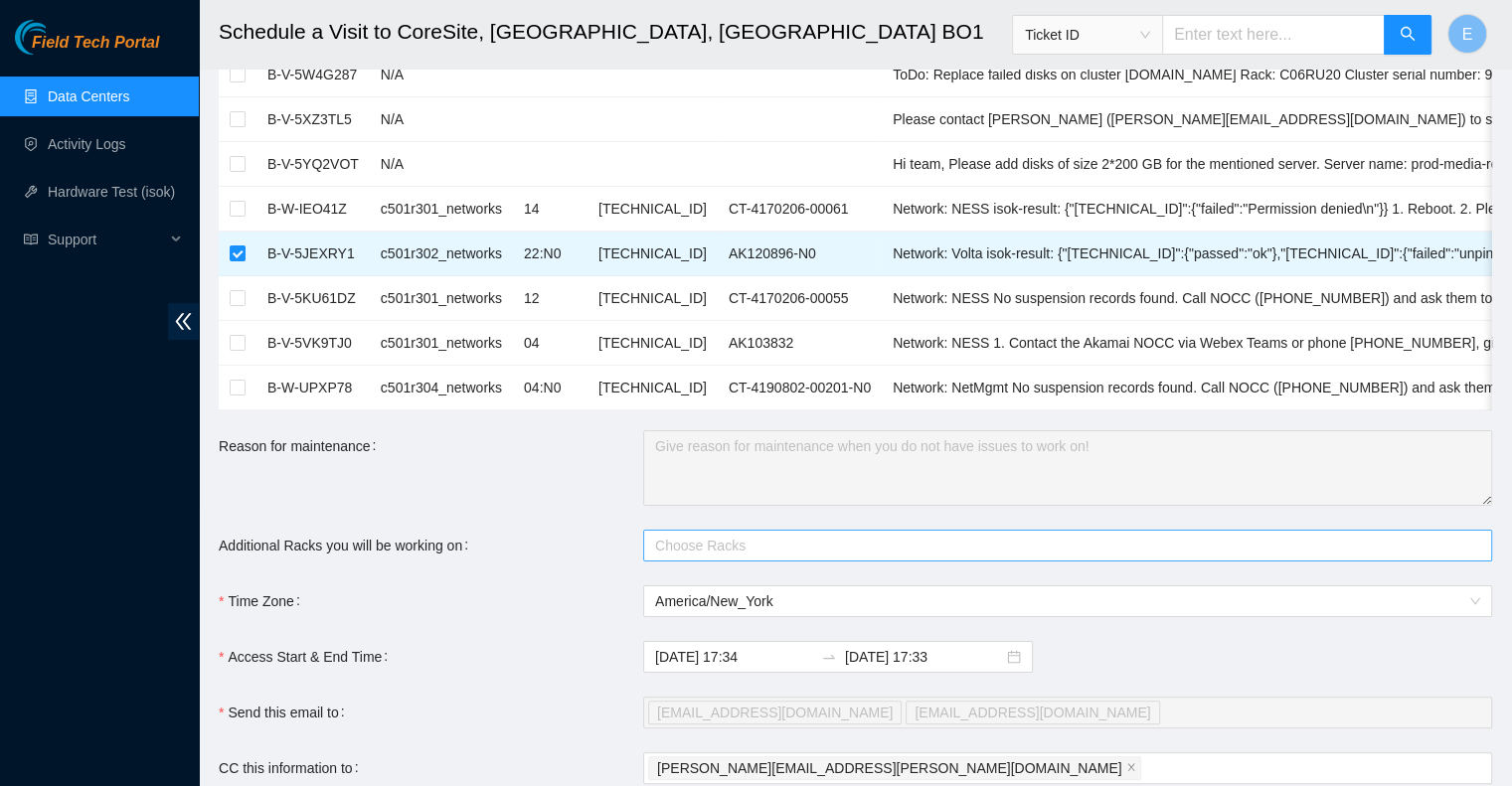
click at [736, 558] on div at bounding box center [1057, 546] width 819 height 24
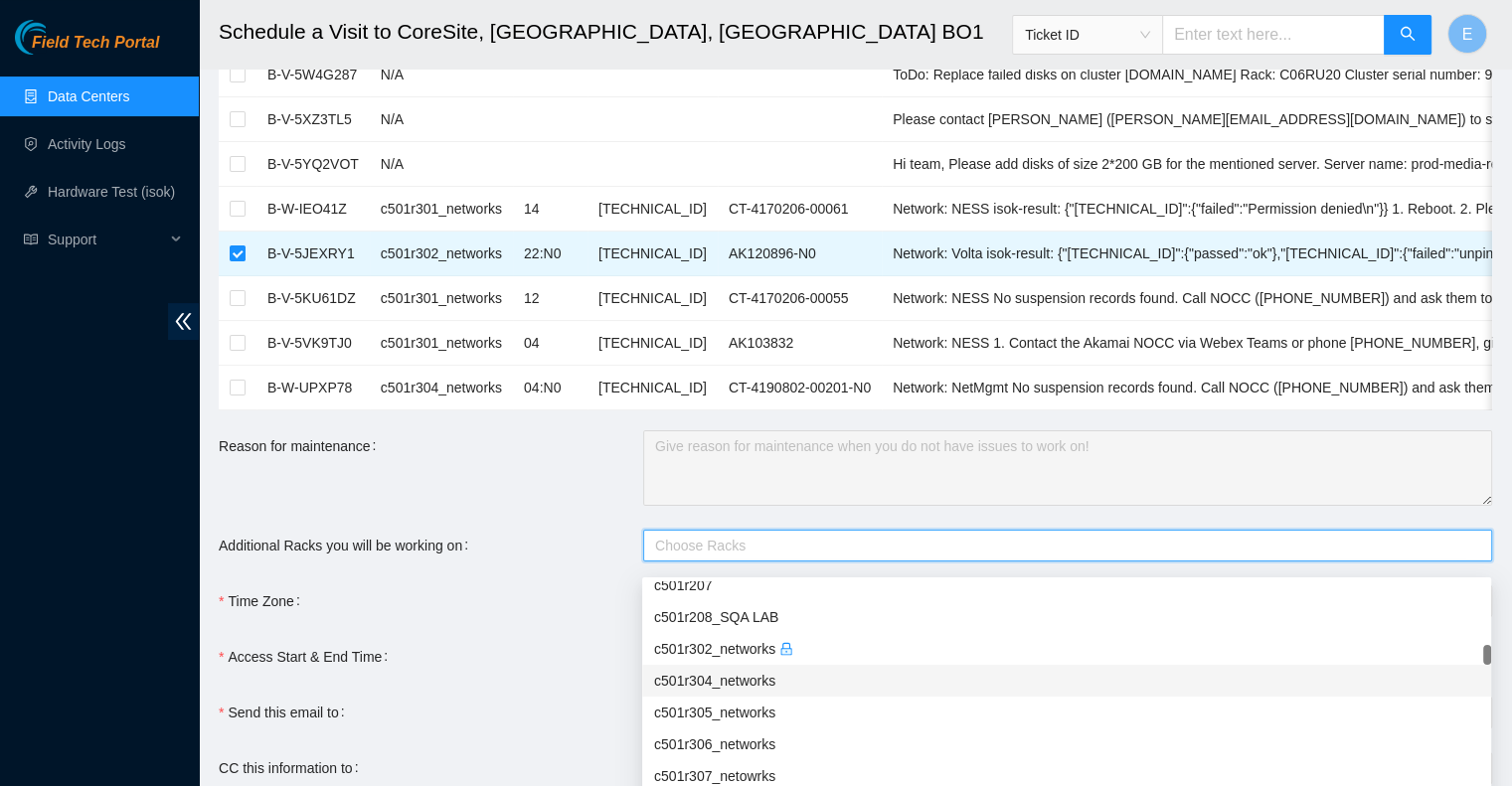
click at [604, 536] on form "Ticket Number Rack Machine IP Address Serial Number Todo B-V-5YOG337 N/A Reques…" at bounding box center [855, 440] width 1273 height 1133
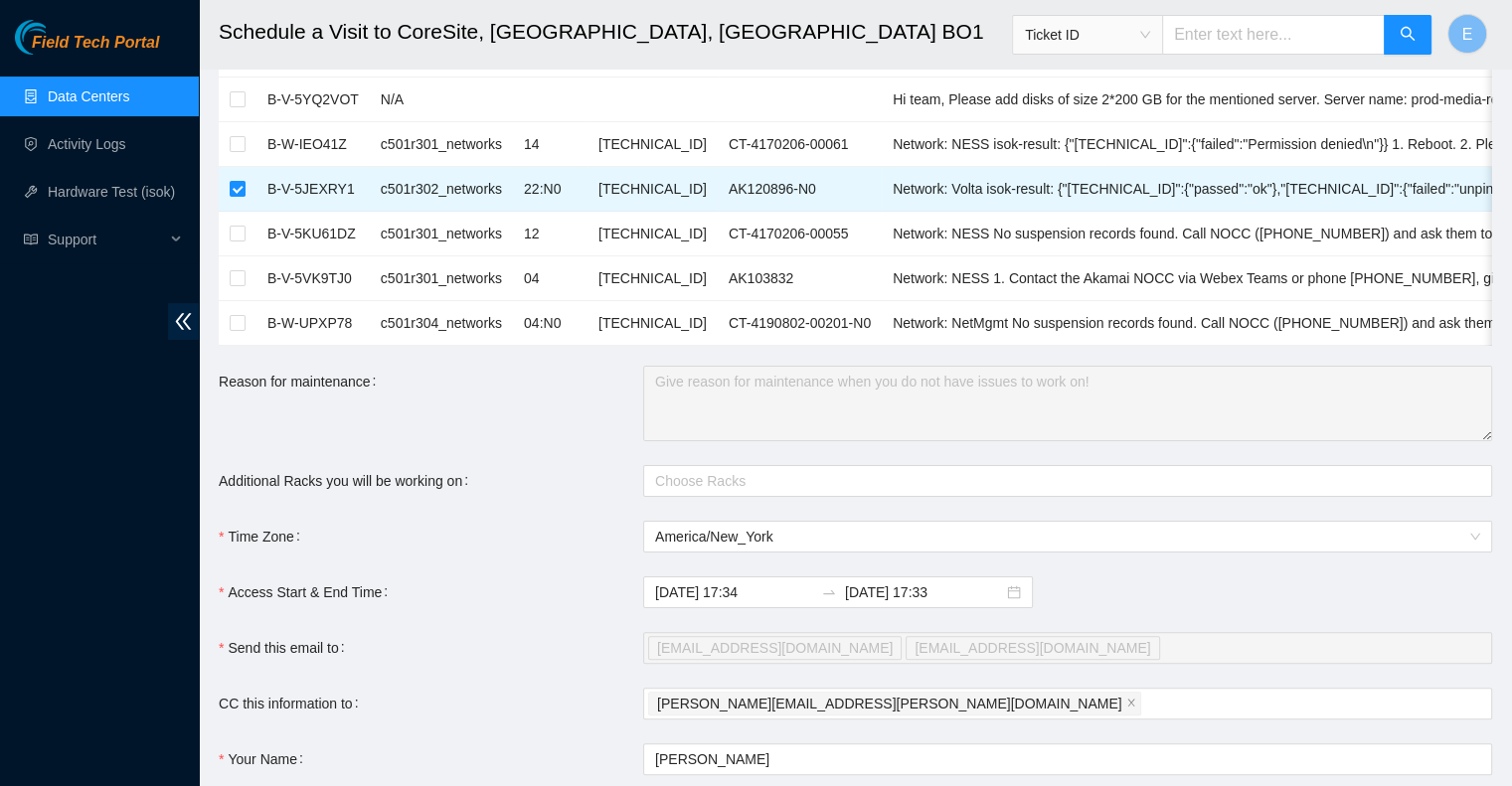
scroll to position [456, 0]
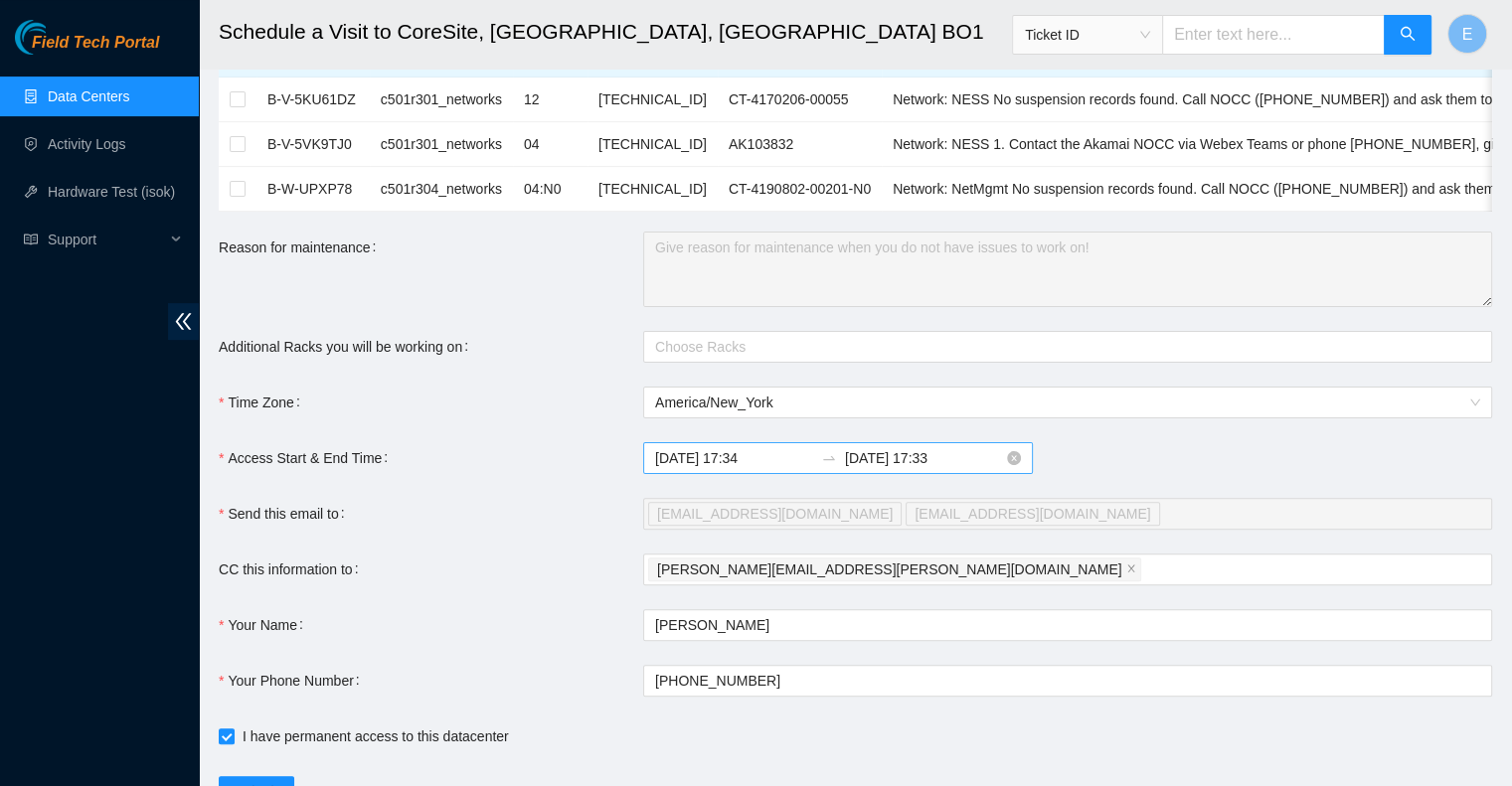
click at [739, 469] on input "[DATE] 17:34" at bounding box center [734, 458] width 158 height 22
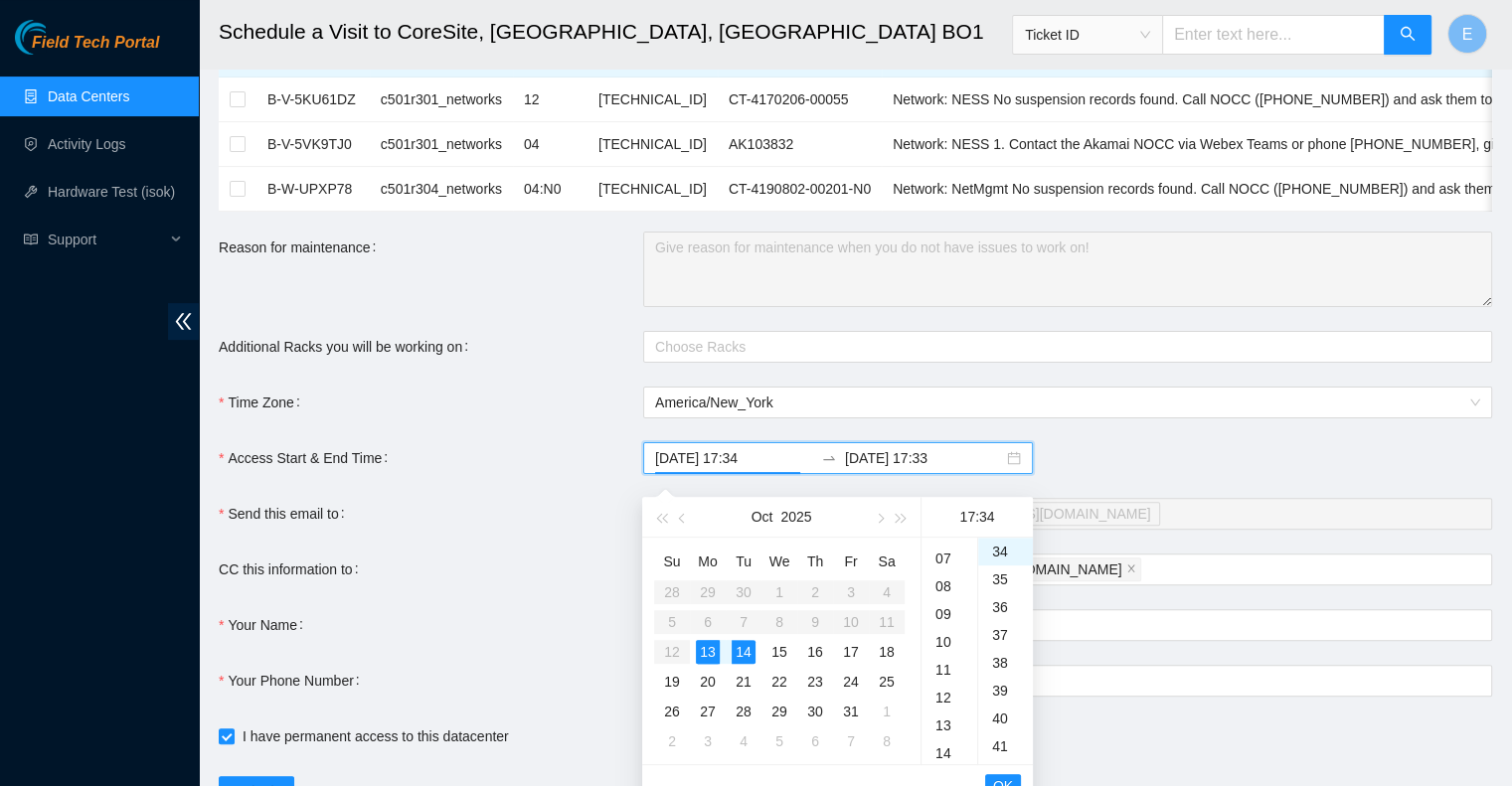
scroll to position [175, 0]
click at [948, 655] on div "10" at bounding box center [949, 655] width 56 height 28
click at [943, 717] on div "09" at bounding box center [949, 723] width 56 height 28
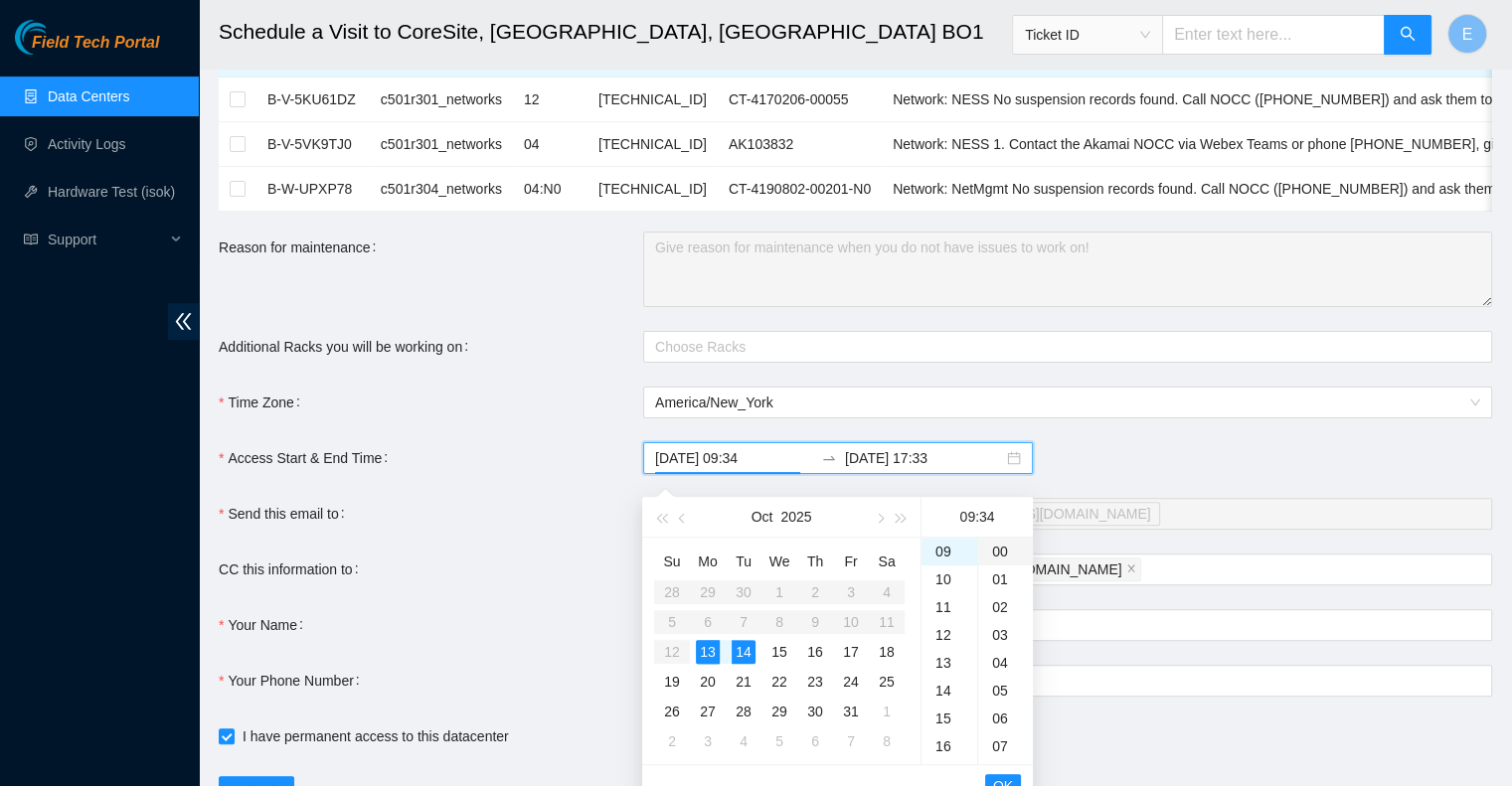
click at [992, 555] on div "00" at bounding box center [1005, 552] width 55 height 28
click at [779, 650] on div "15" at bounding box center [779, 652] width 24 height 24
type input "[DATE] 09:00"
click at [877, 469] on input "[DATE] 17:33" at bounding box center [924, 458] width 158 height 22
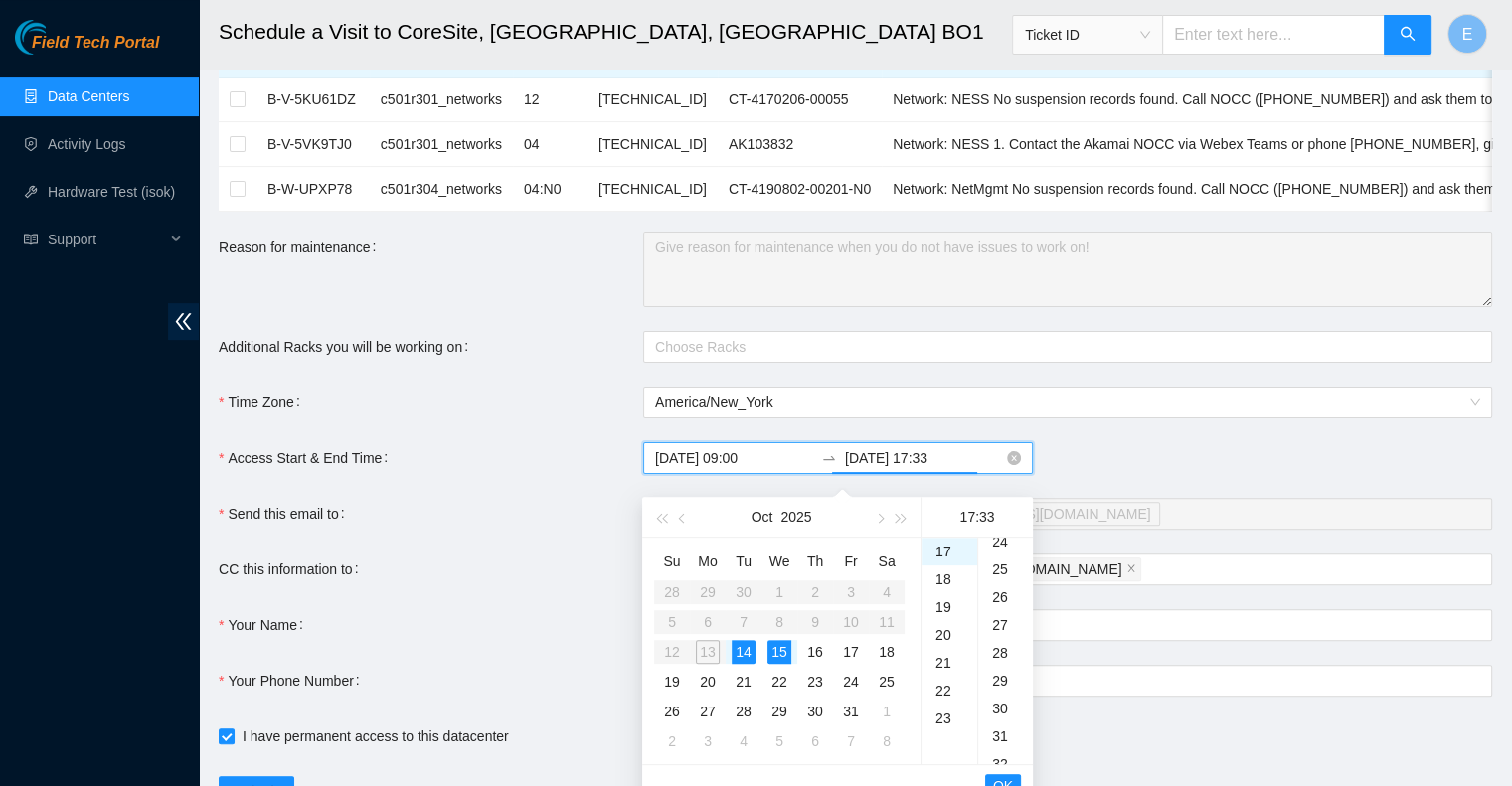
scroll to position [918, 0]
click at [777, 657] on div "15" at bounding box center [779, 652] width 24 height 24
click at [1000, 558] on div "00" at bounding box center [1005, 552] width 55 height 28
type input "[DATE] 17:00"
